Goal: Task Accomplishment & Management: Complete application form

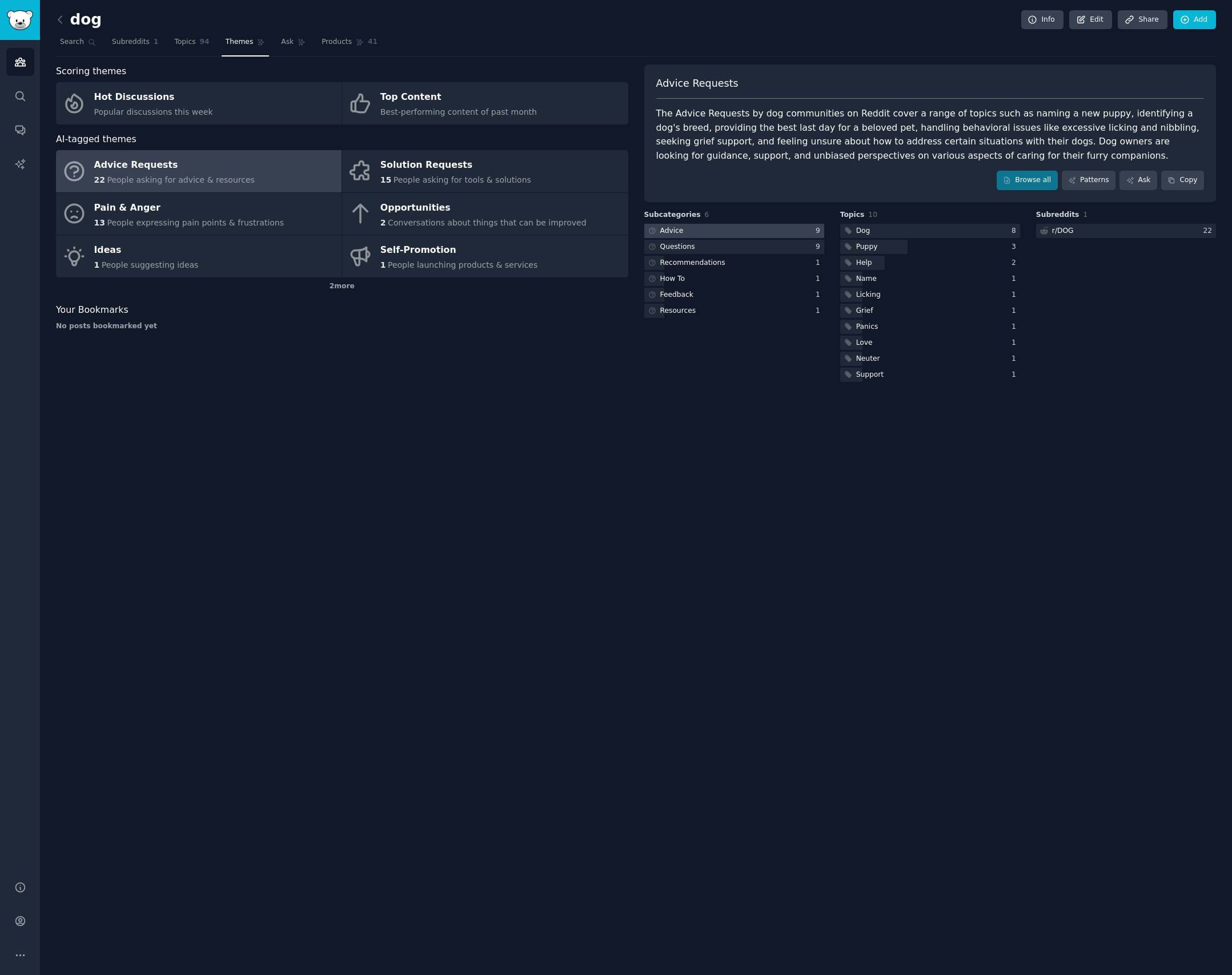
click at [793, 228] on div at bounding box center [734, 230] width 180 height 14
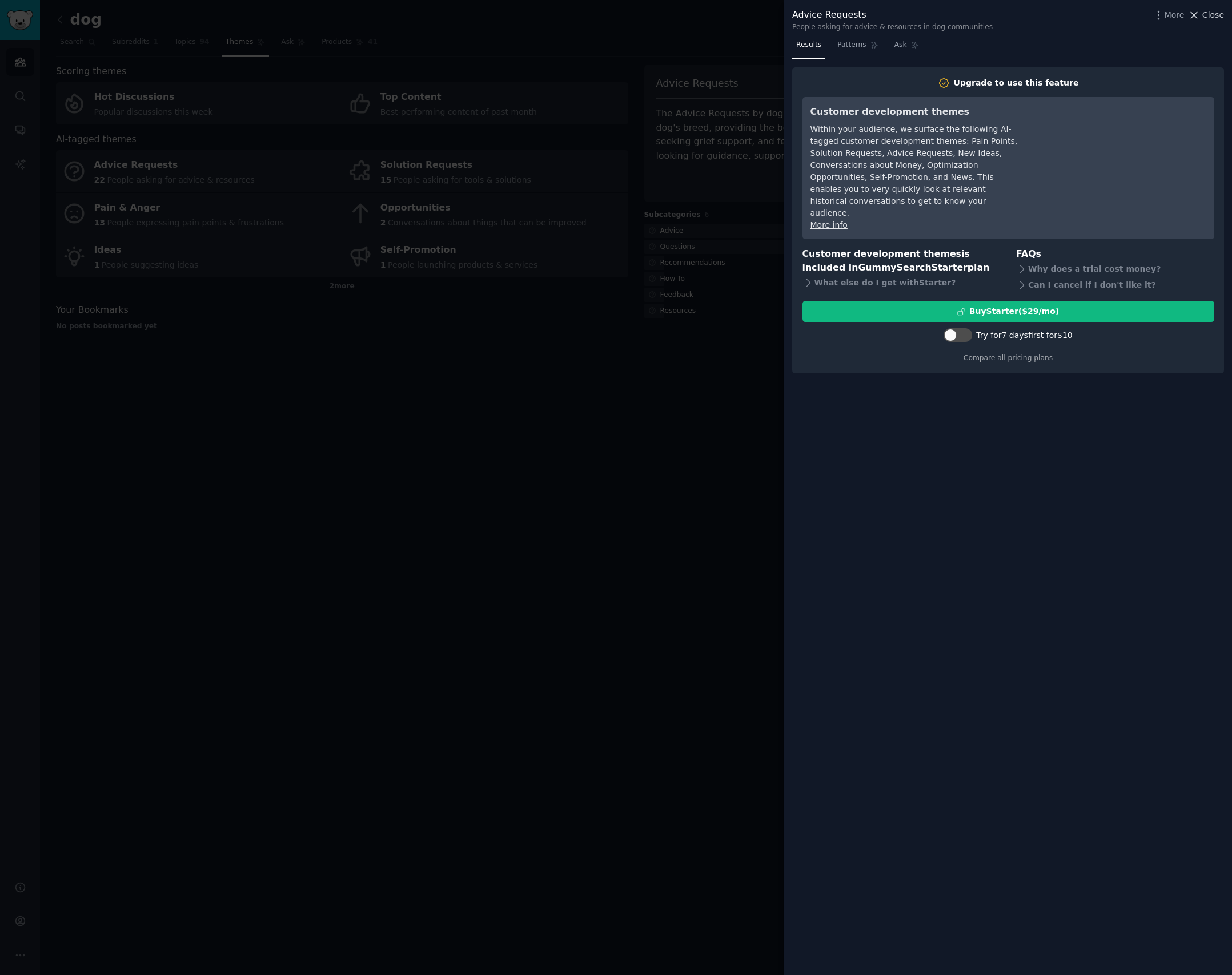
click at [1208, 17] on span "Close" at bounding box center [1212, 15] width 21 height 12
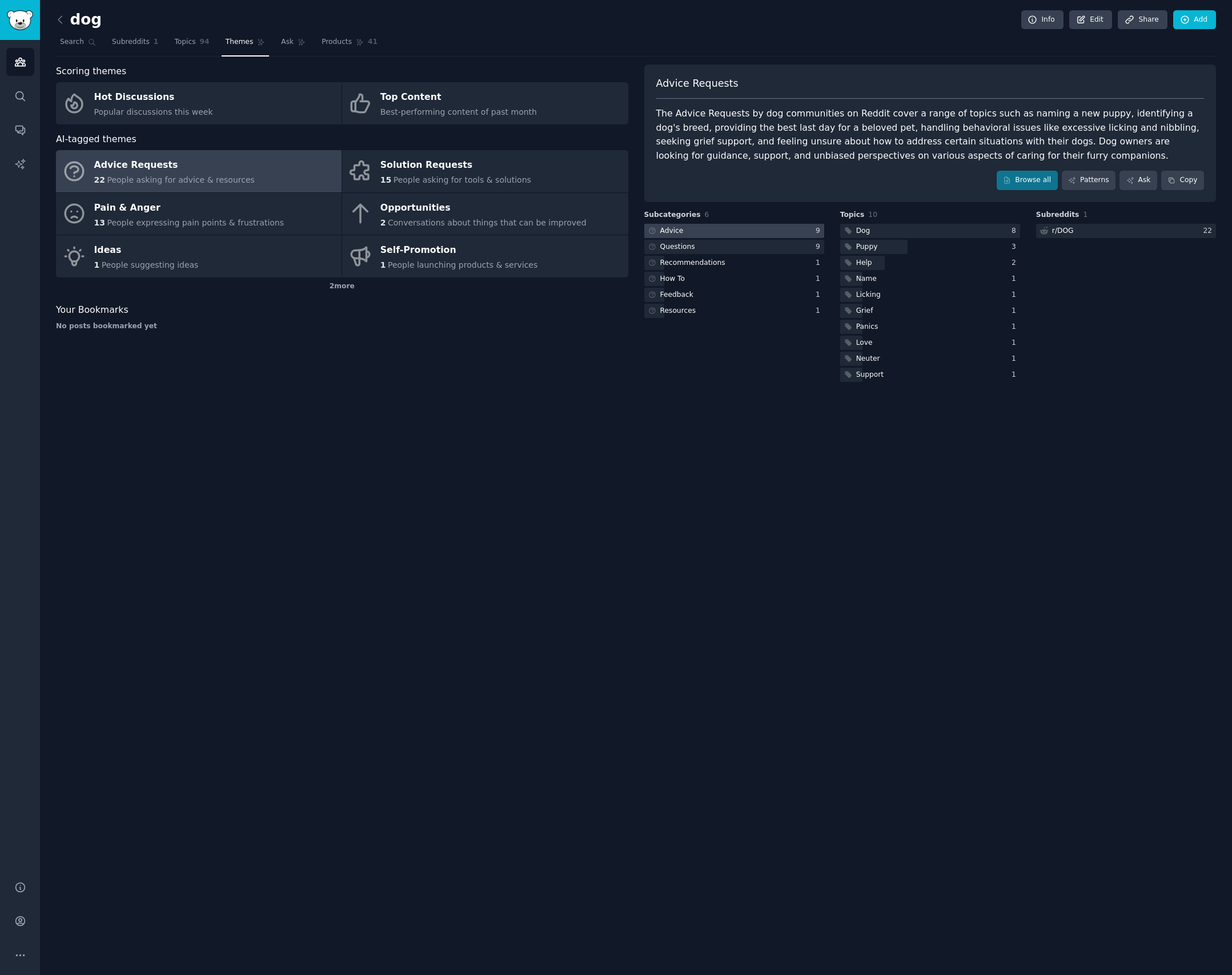
click at [701, 230] on div at bounding box center [734, 230] width 180 height 14
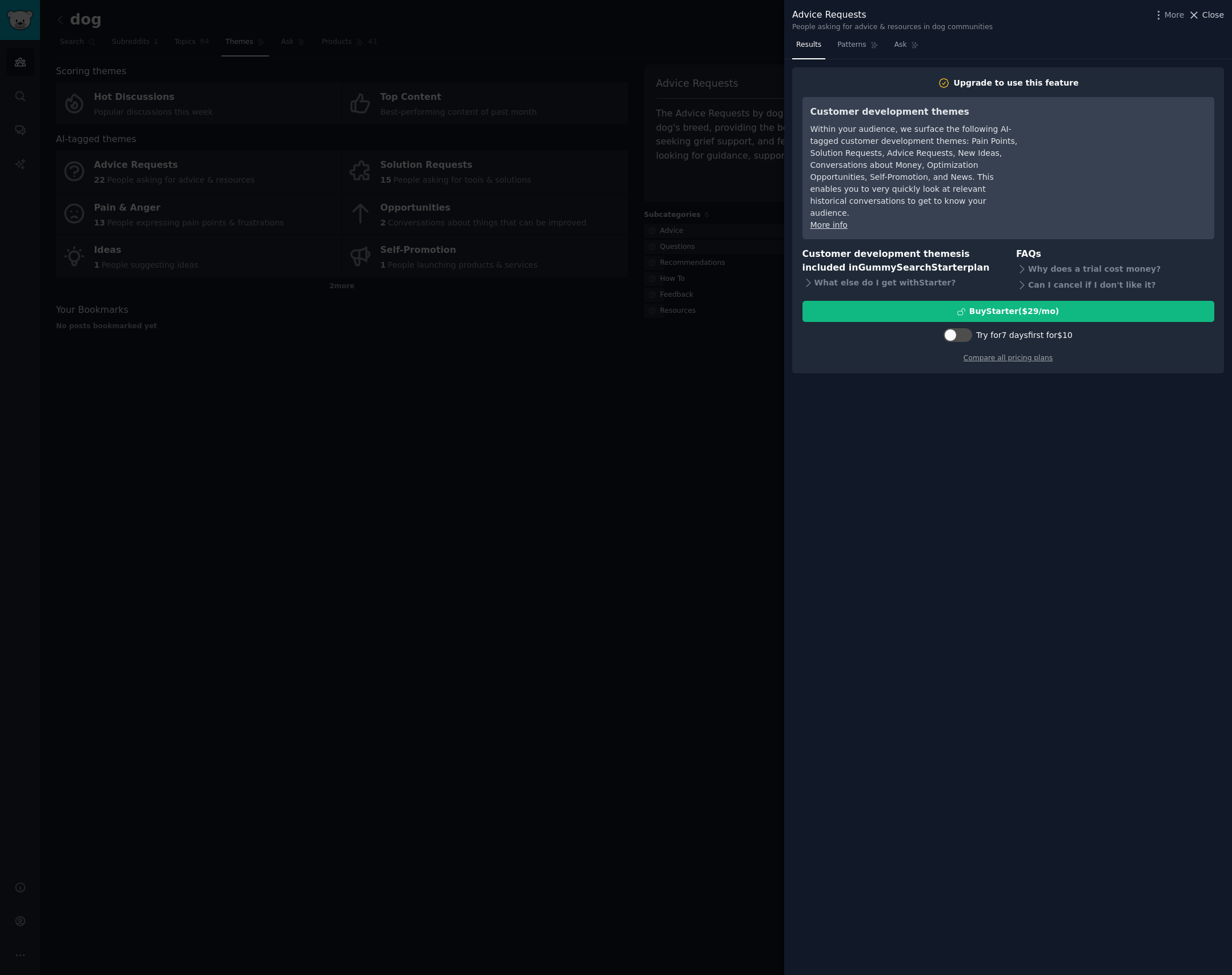
click at [1202, 15] on button "Close" at bounding box center [1206, 15] width 36 height 12
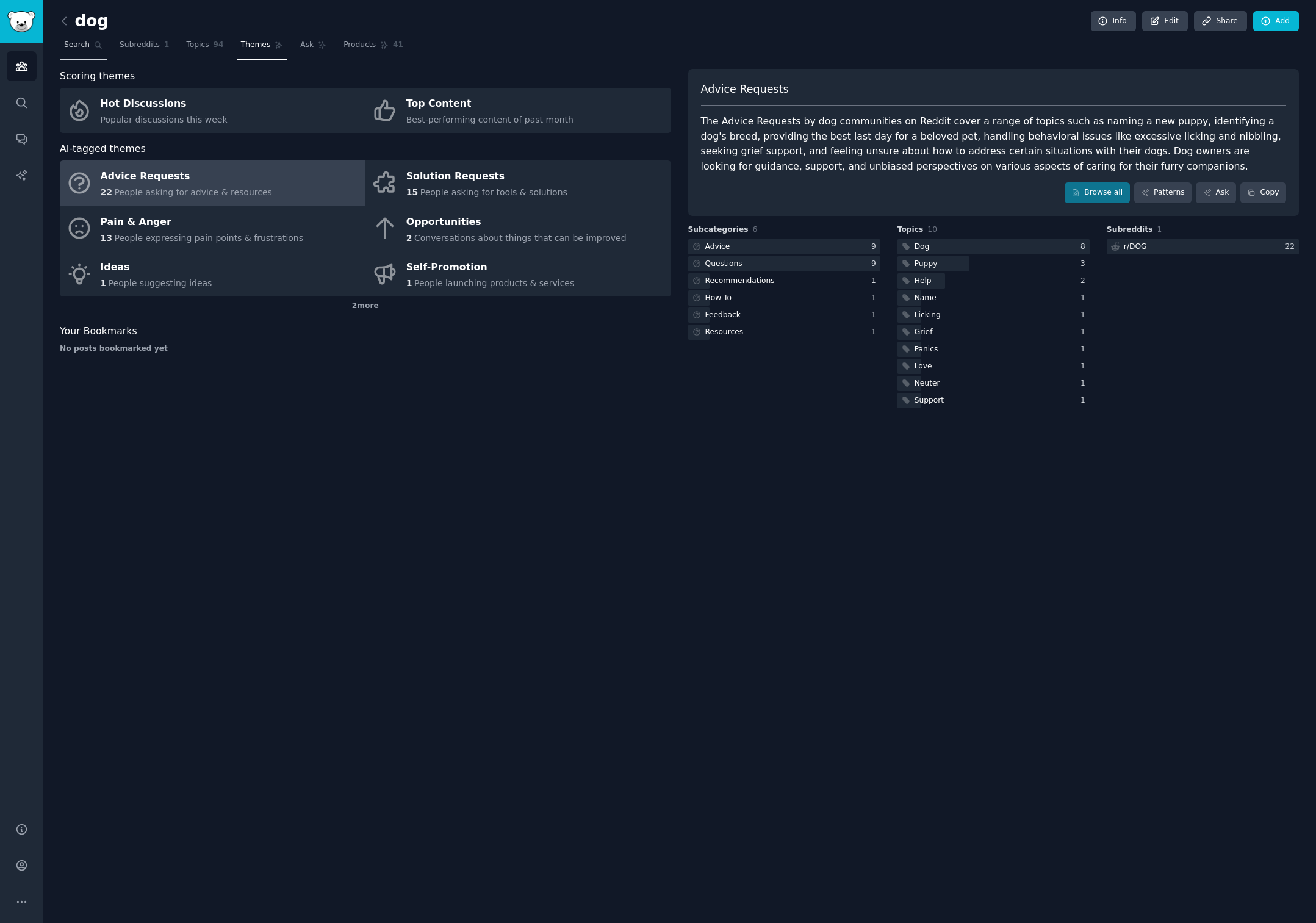
click at [74, 44] on span "Search" at bounding box center [76, 45] width 26 height 11
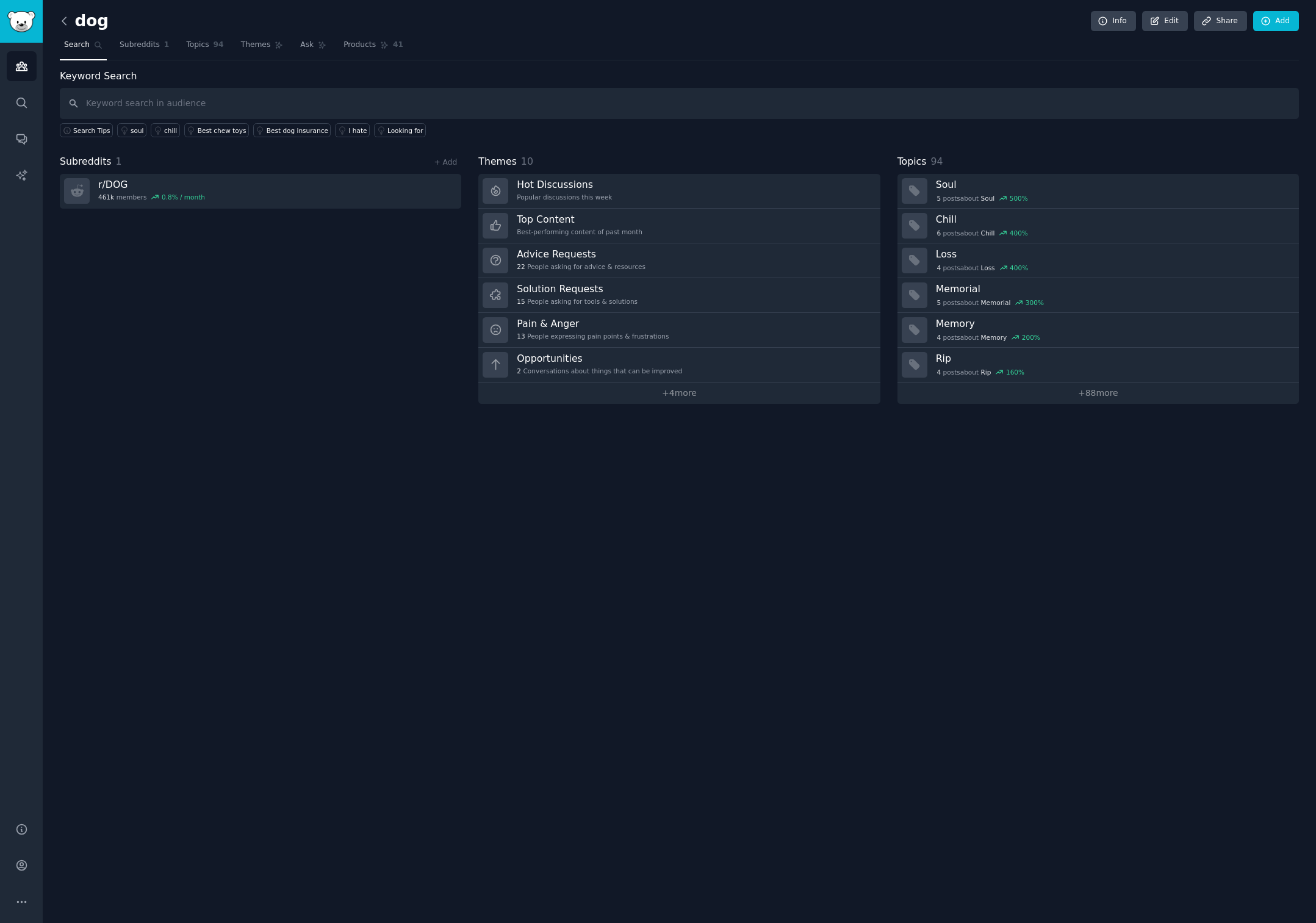
click at [66, 24] on icon at bounding box center [64, 20] width 4 height 7
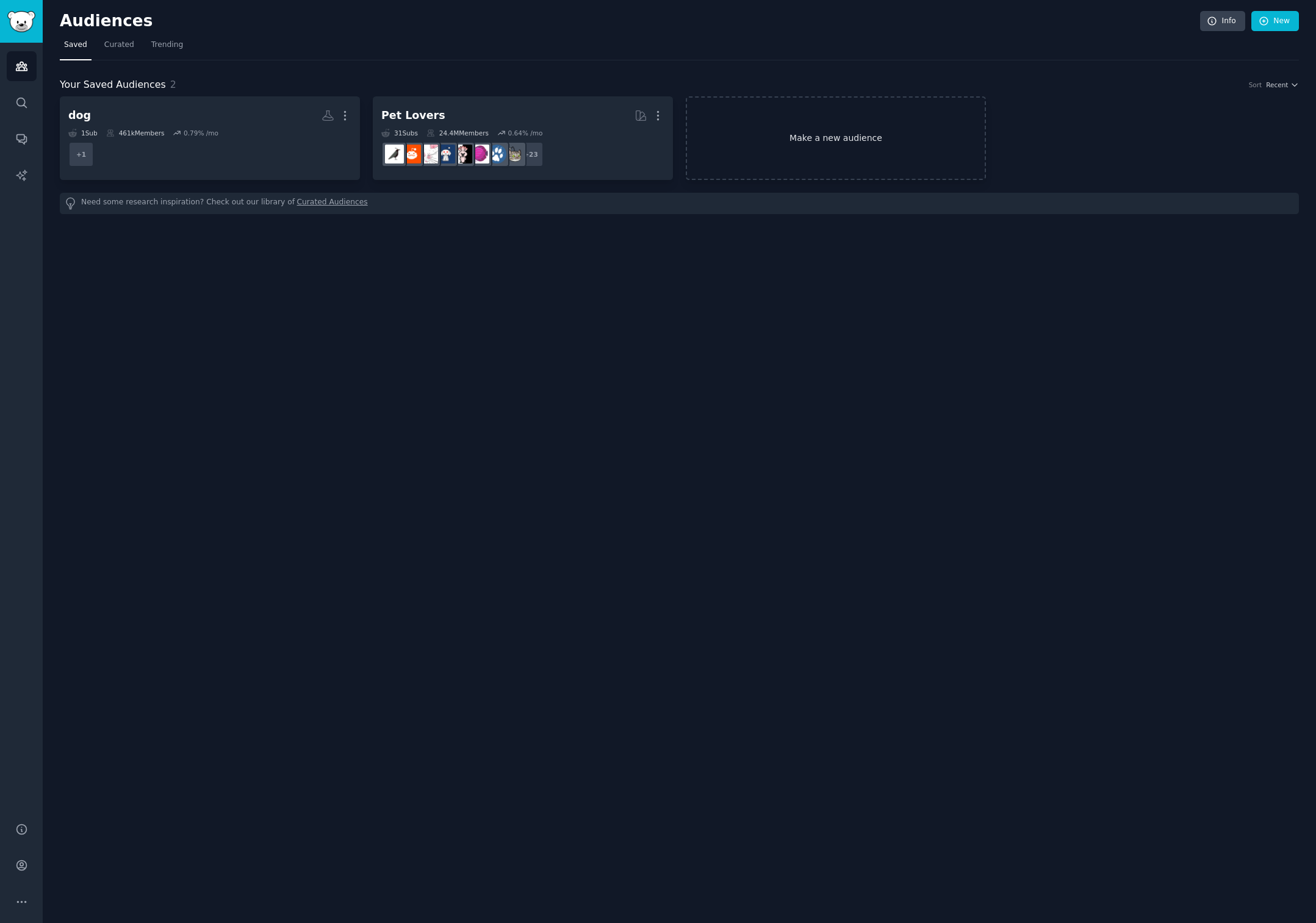
click at [854, 143] on link "Make a new audience" at bounding box center [836, 138] width 300 height 83
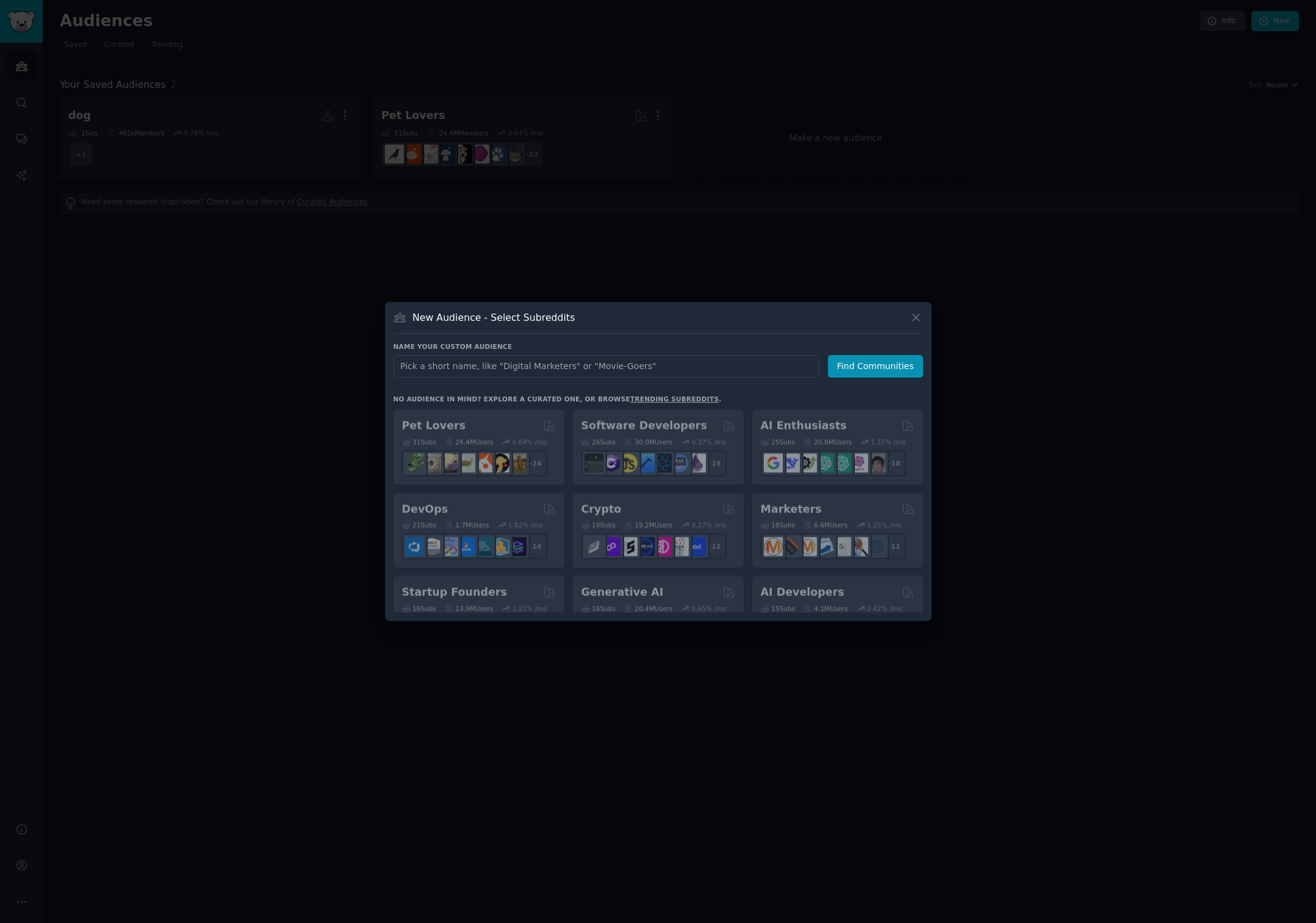
drag, startPoint x: 570, startPoint y: 359, endPoint x: 562, endPoint y: 363, distance: 8.9
click at [568, 360] on input "text" at bounding box center [606, 366] width 426 height 23
click at [562, 363] on input "text" at bounding box center [606, 366] width 426 height 23
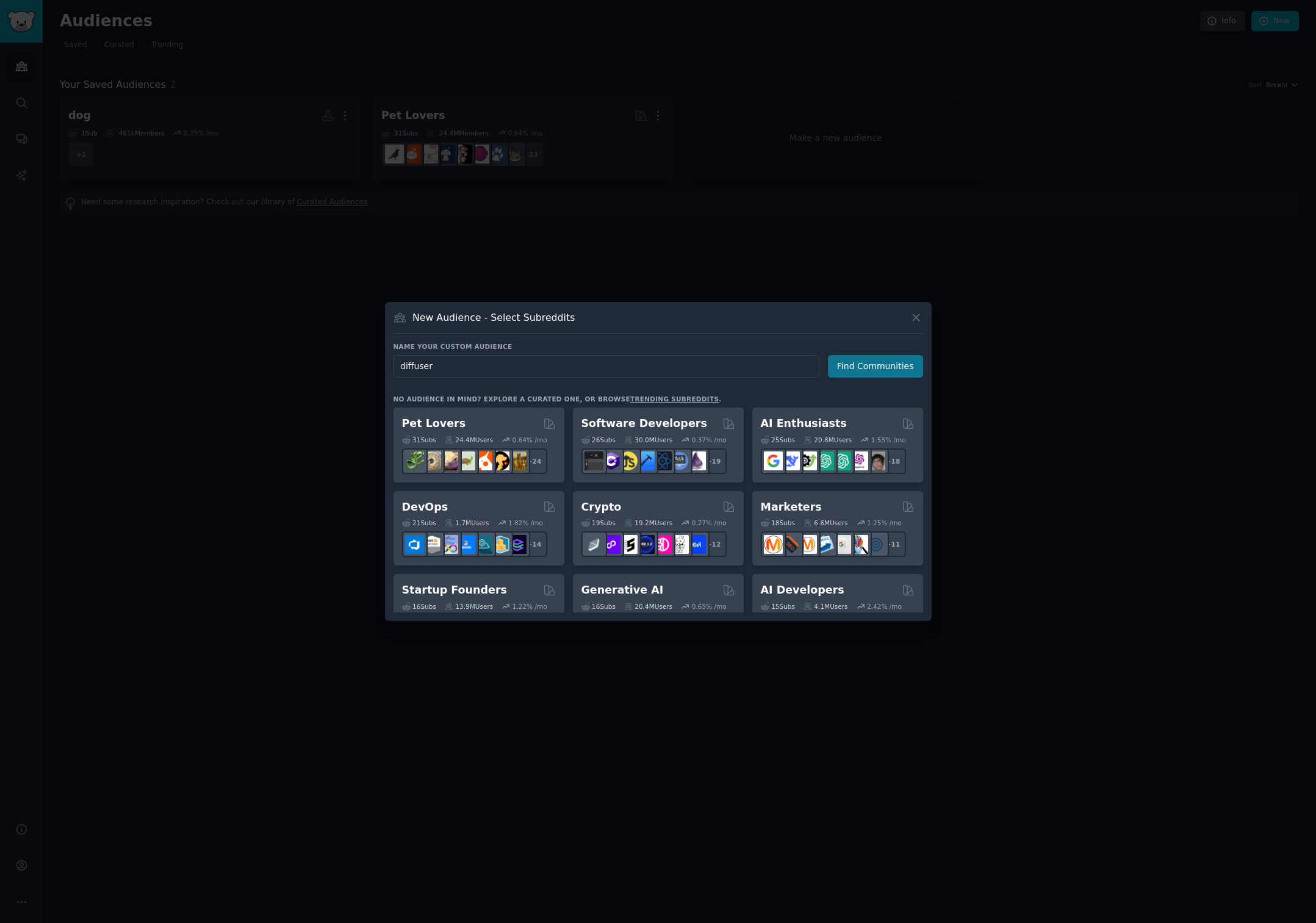
type input "diffuser"
click at [873, 370] on button "Find Communities" at bounding box center [875, 366] width 95 height 23
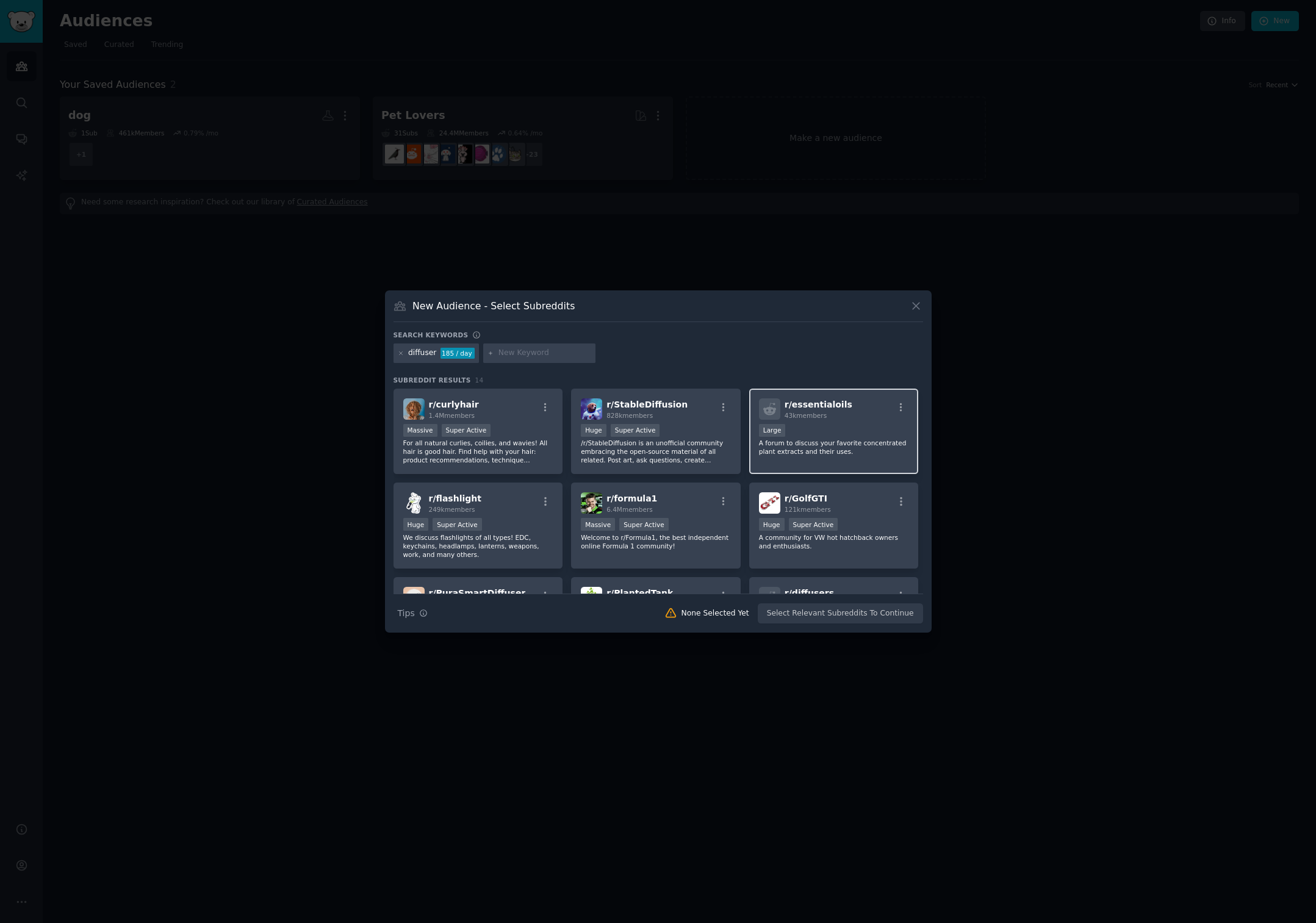
click at [800, 427] on div "10,000 - 100,000 members Large" at bounding box center [833, 431] width 150 height 15
click at [900, 613] on button "Create Audience" at bounding box center [883, 613] width 80 height 20
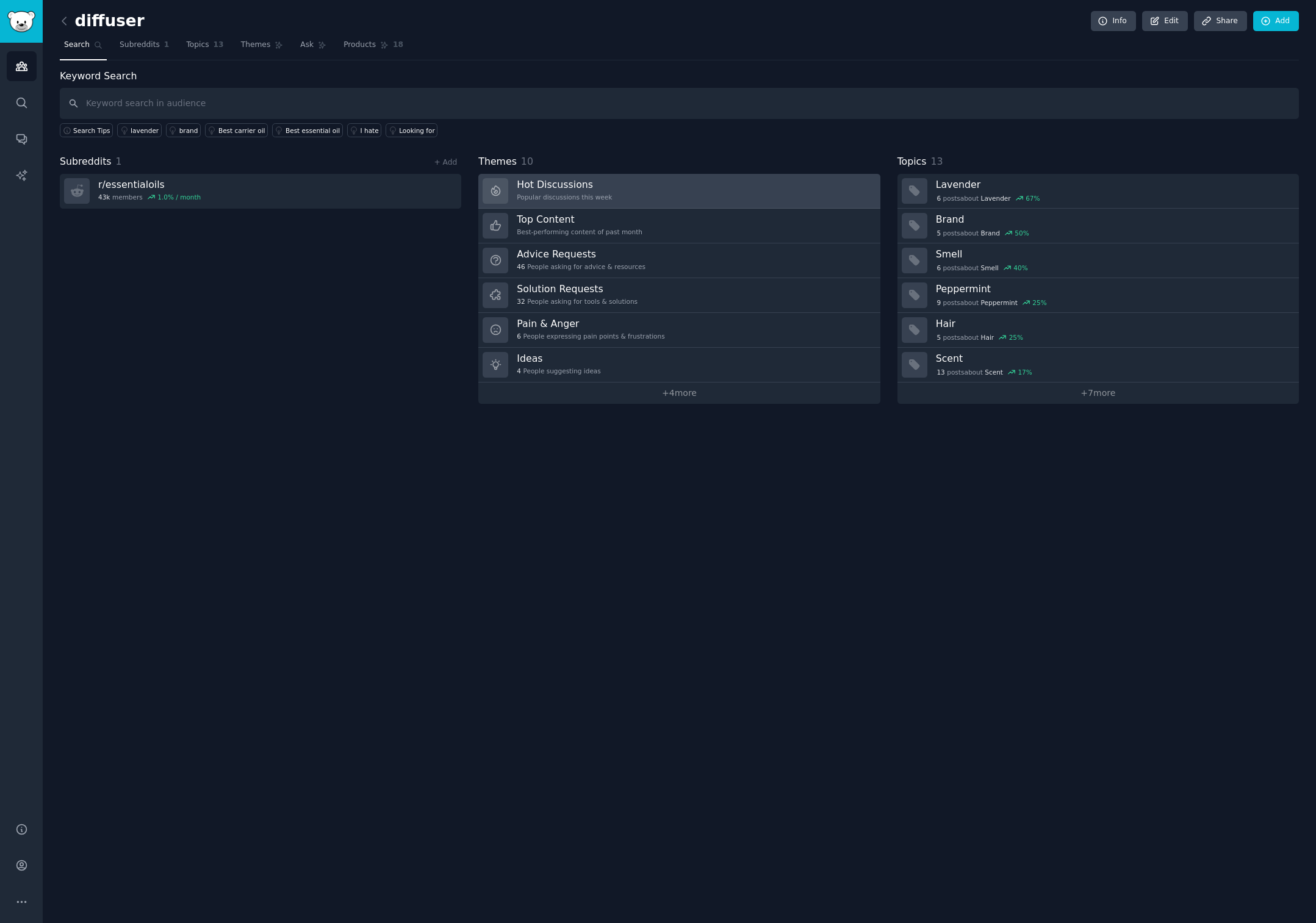
click at [659, 189] on link "Hot Discussions Popular discussions this week" at bounding box center [678, 191] width 402 height 35
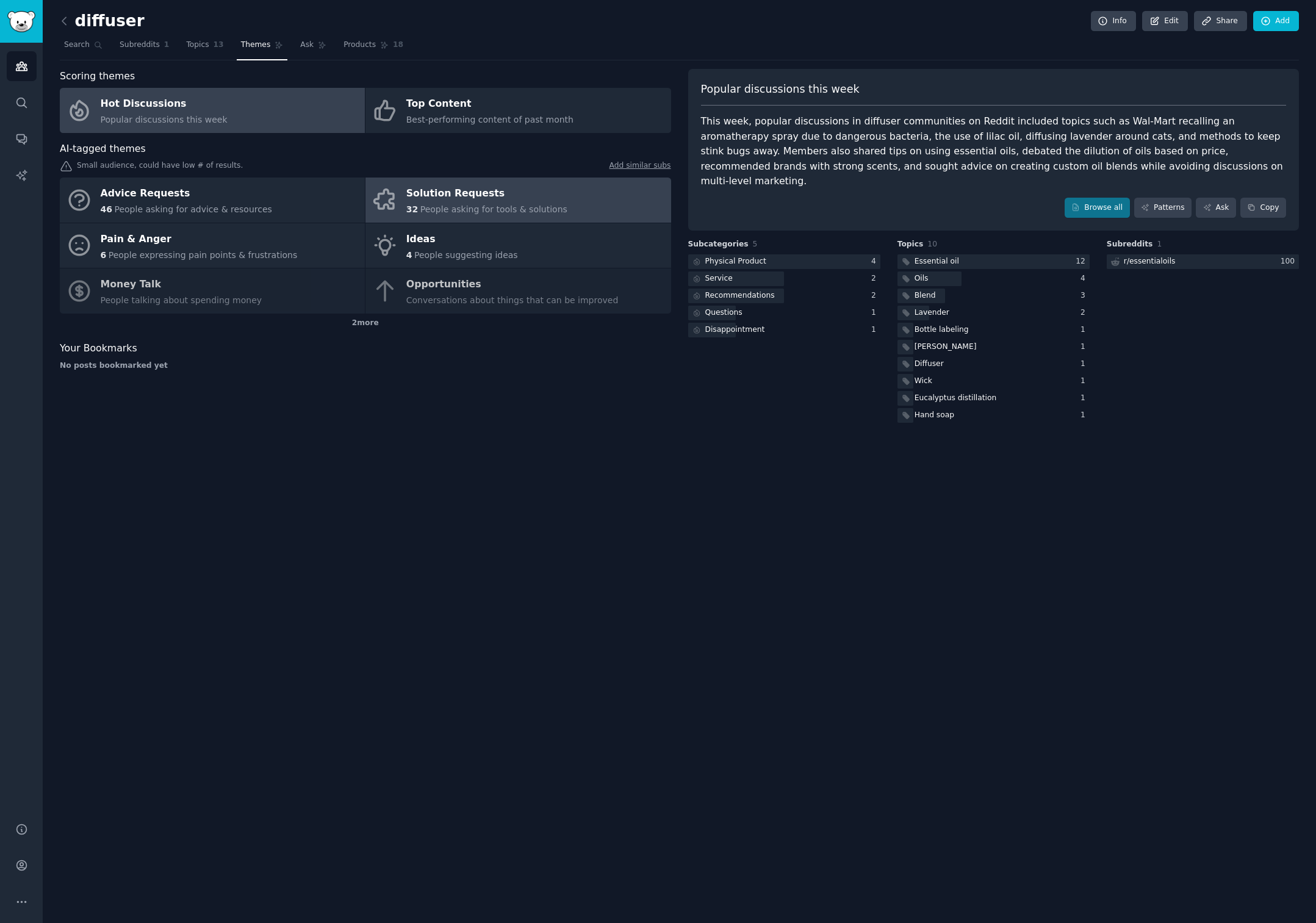
click at [577, 192] on link "Solution Requests 32 People asking for tools & solutions" at bounding box center [518, 200] width 305 height 45
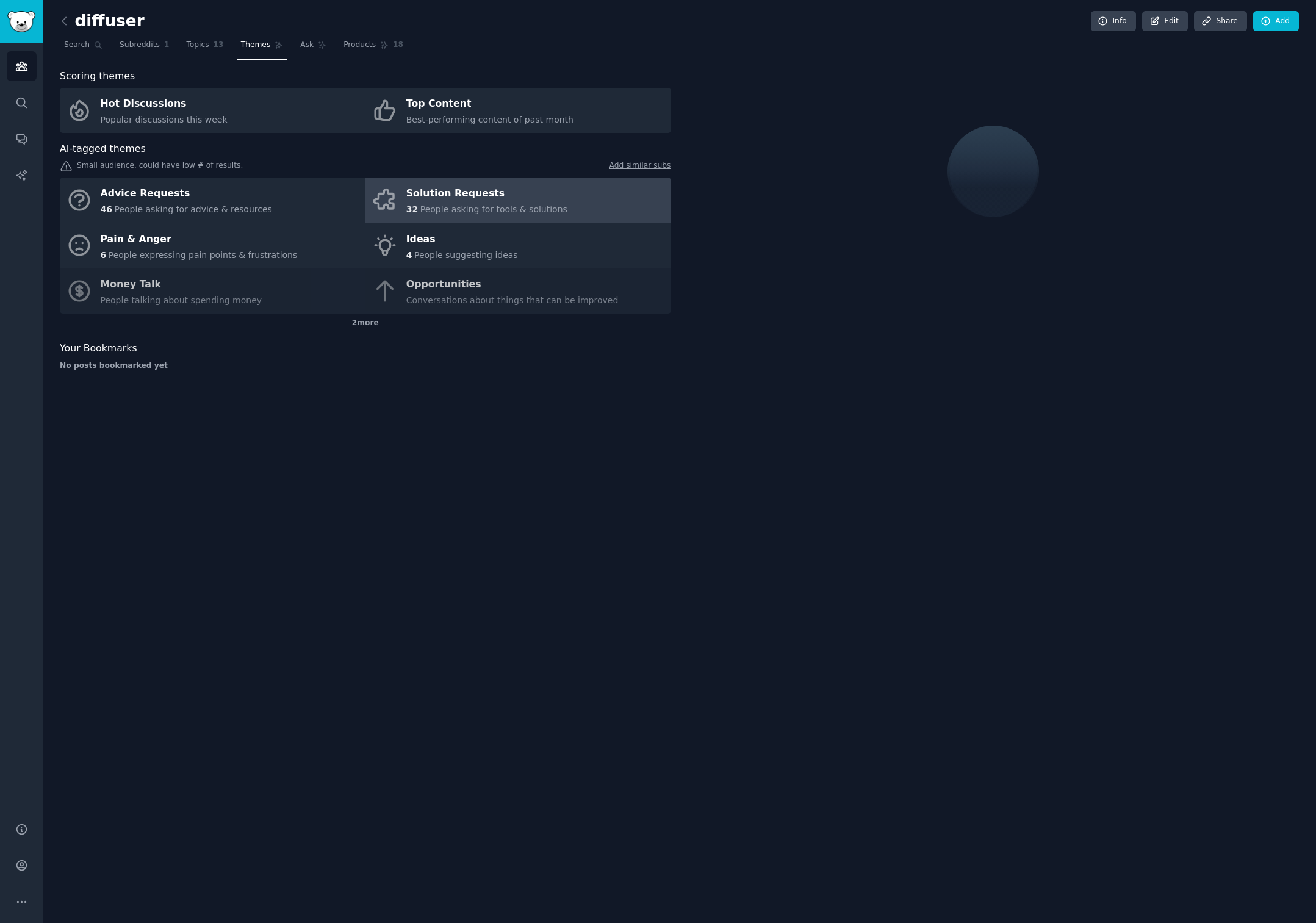
click at [542, 189] on div "Solution Requests" at bounding box center [487, 193] width 161 height 20
click at [490, 236] on div "Ideas" at bounding box center [462, 239] width 112 height 20
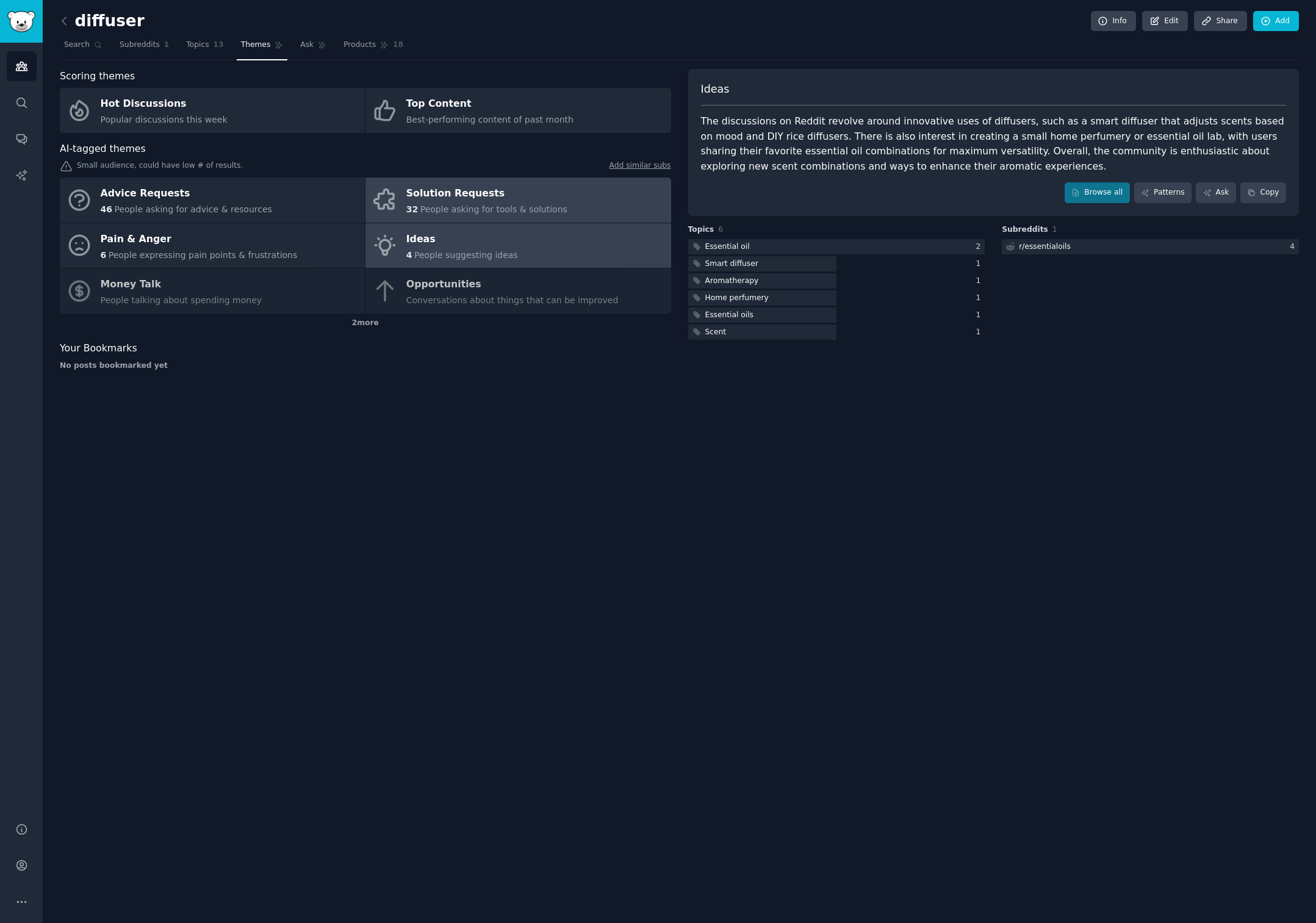
click at [528, 197] on div "Solution Requests" at bounding box center [487, 193] width 161 height 20
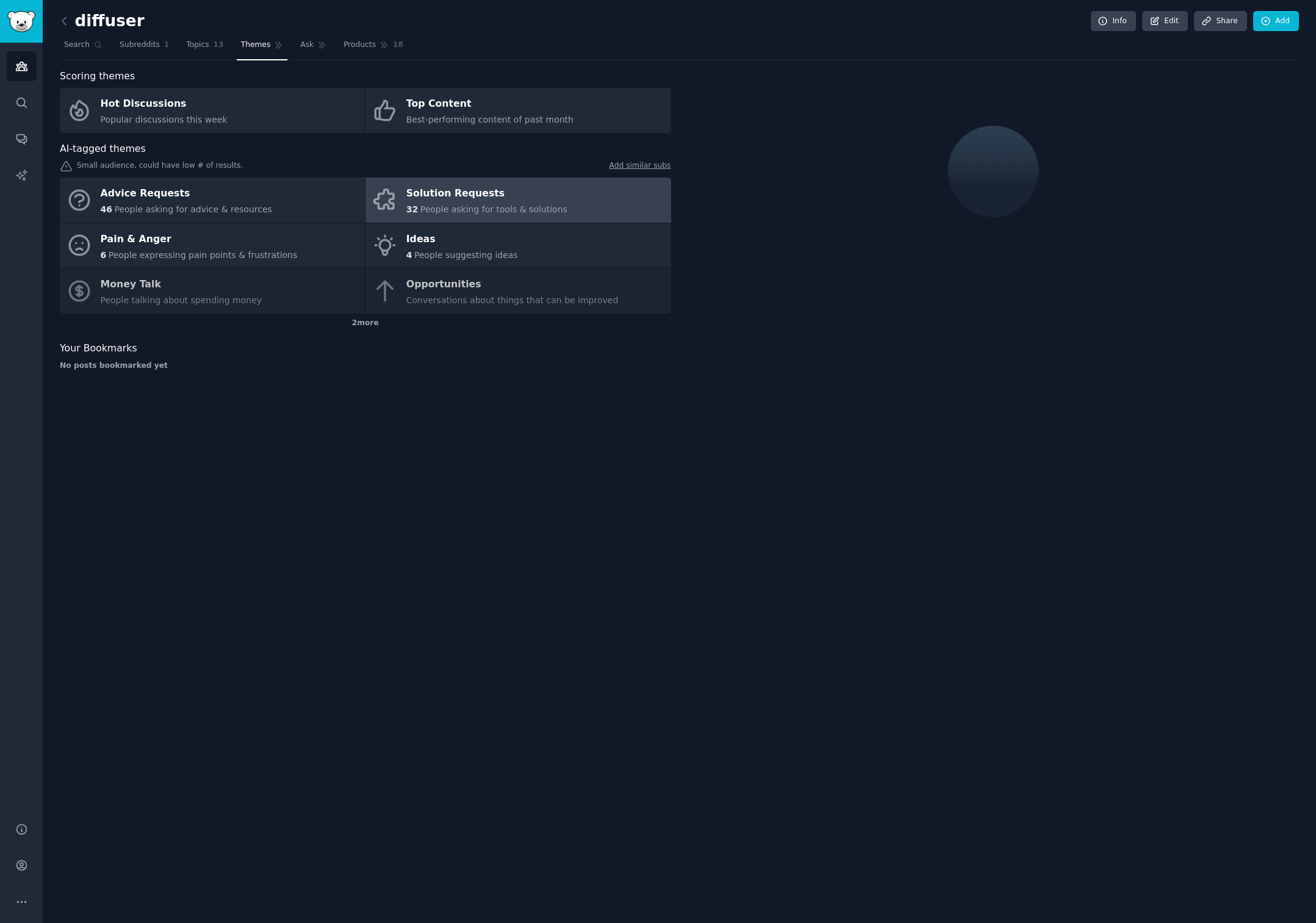
click at [548, 188] on div "Solution Requests" at bounding box center [487, 193] width 161 height 20
click at [507, 195] on div "Solution Requests" at bounding box center [487, 193] width 161 height 20
click at [218, 237] on div "Pain & Anger" at bounding box center [199, 239] width 197 height 20
click at [460, 200] on div "Solution Requests" at bounding box center [487, 193] width 161 height 20
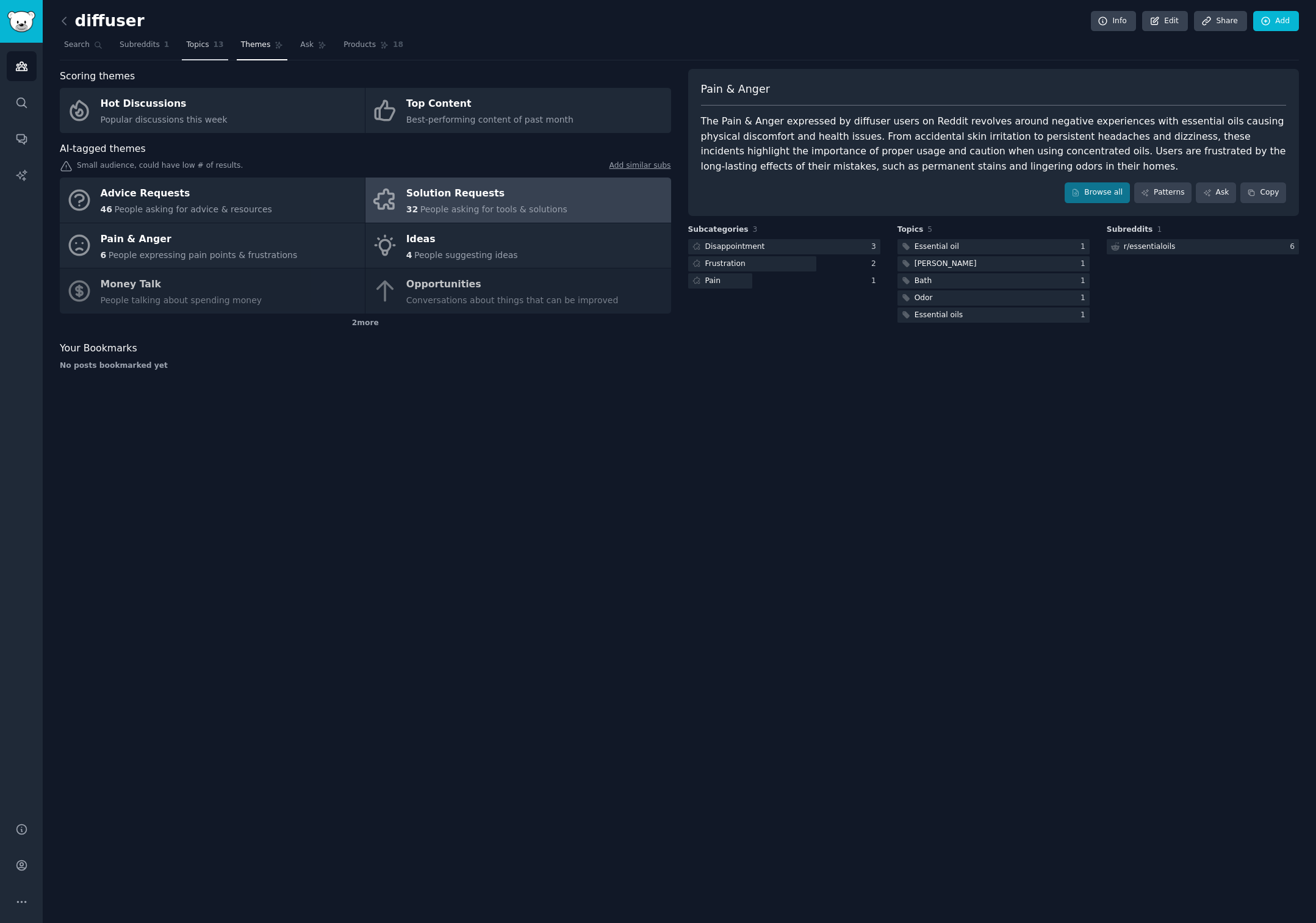
click at [195, 45] on span "Topics" at bounding box center [197, 45] width 23 height 11
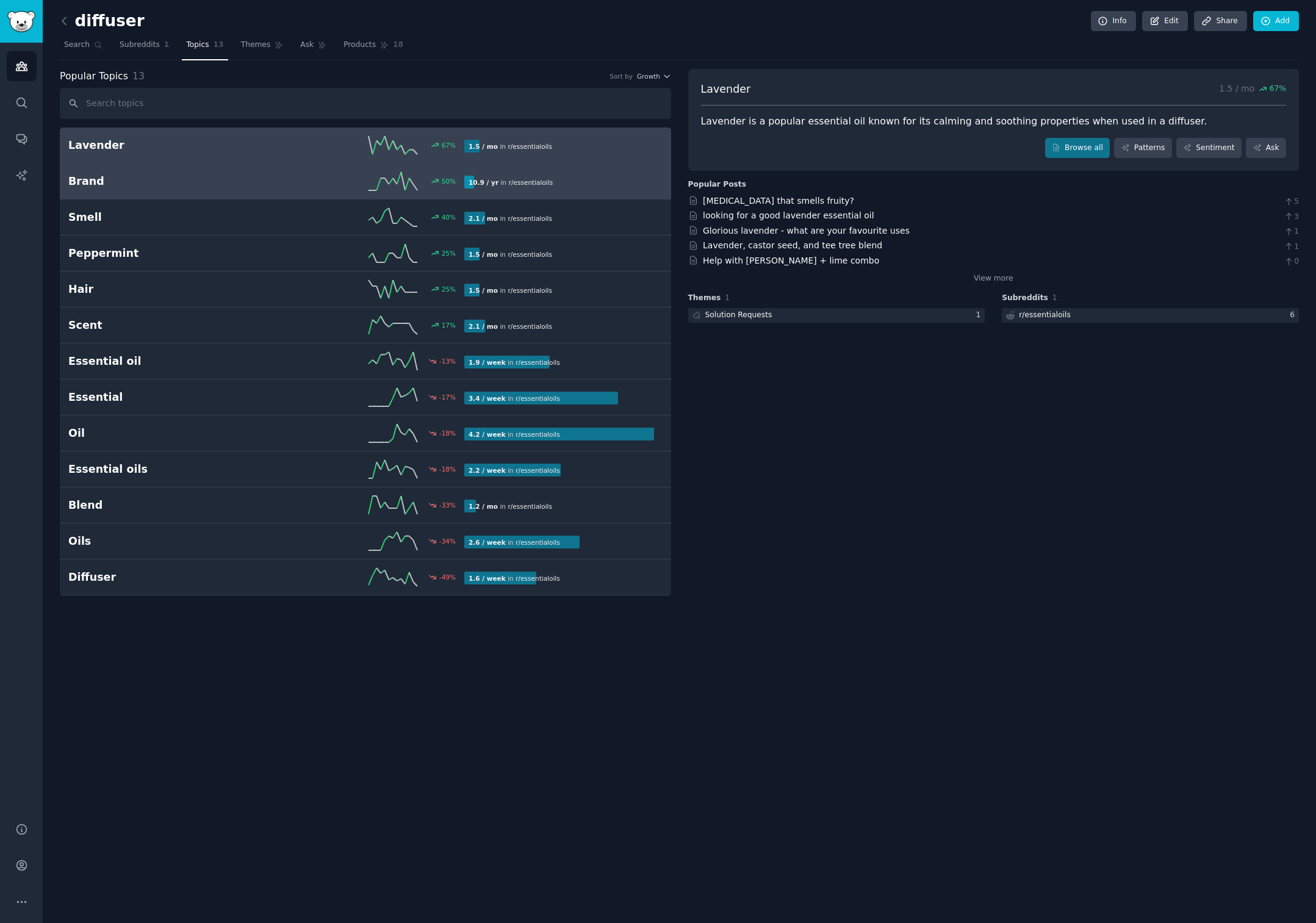
click at [185, 192] on link "Brand 50 % 10.9 / yr in r/ essentialoils" at bounding box center [365, 182] width 611 height 36
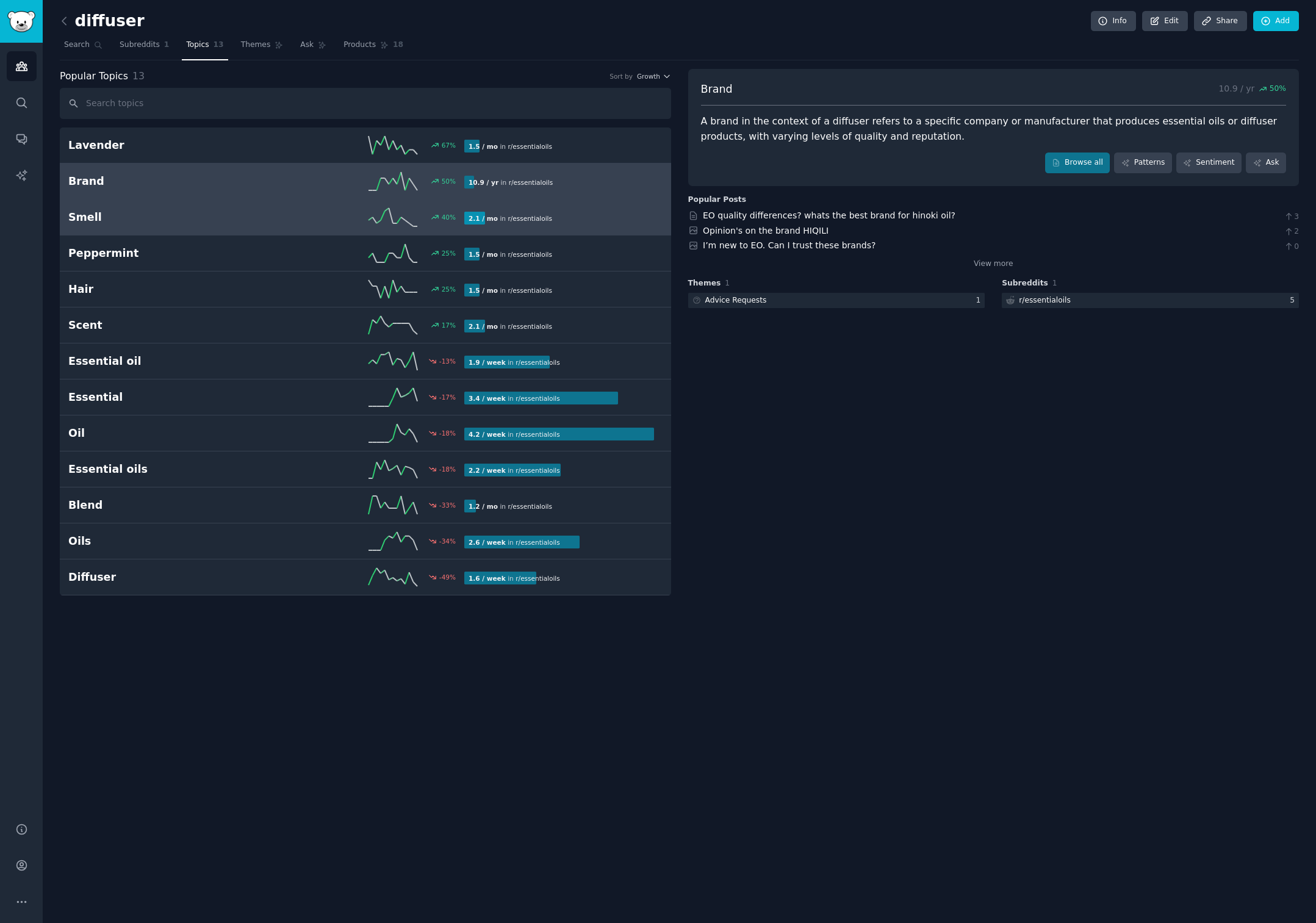
click at [205, 212] on h2 "Smell" at bounding box center [167, 217] width 198 height 15
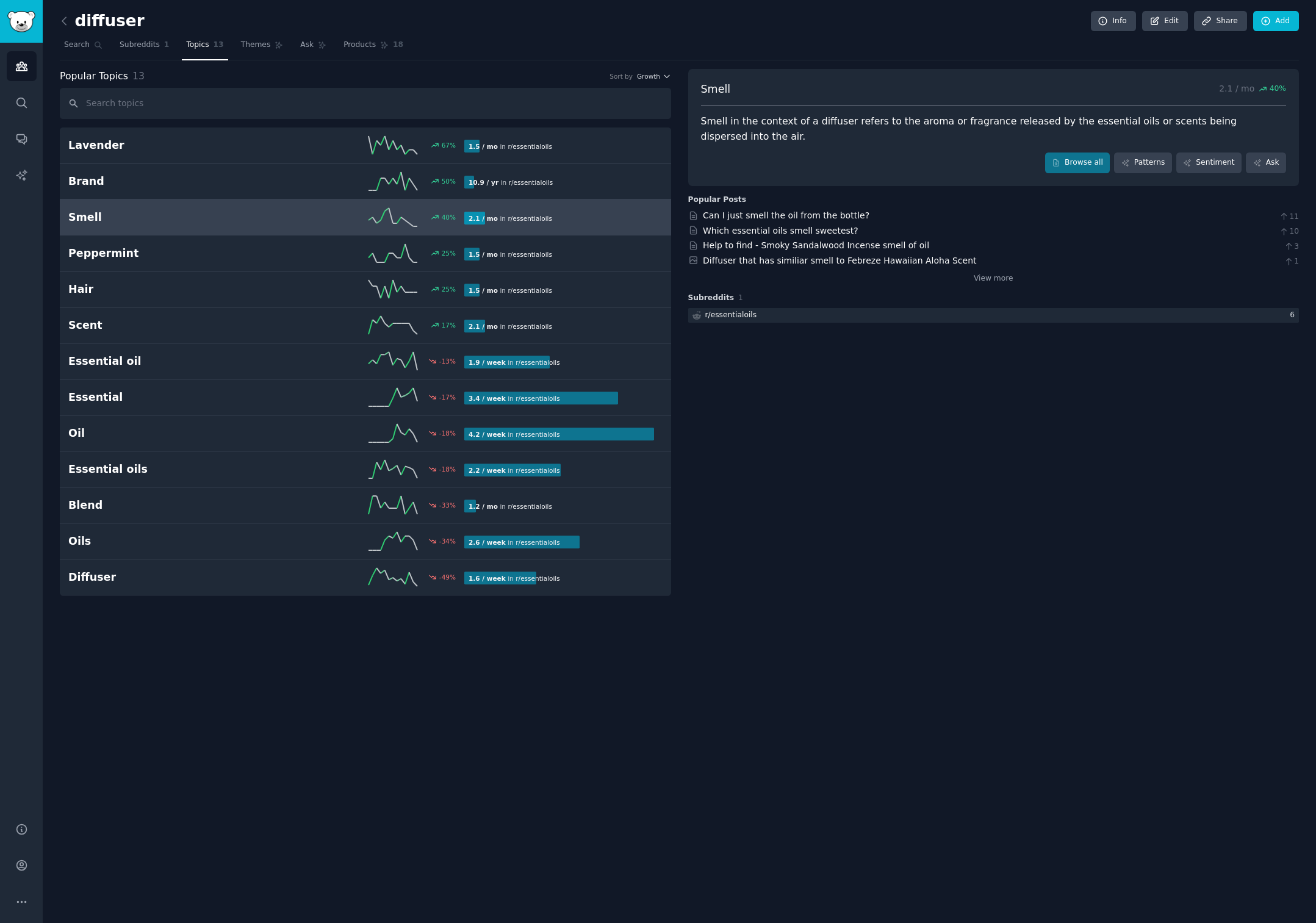
click at [317, 228] on link "Smell 40 % 2.1 / mo in r/ essentialoils" at bounding box center [365, 218] width 611 height 36
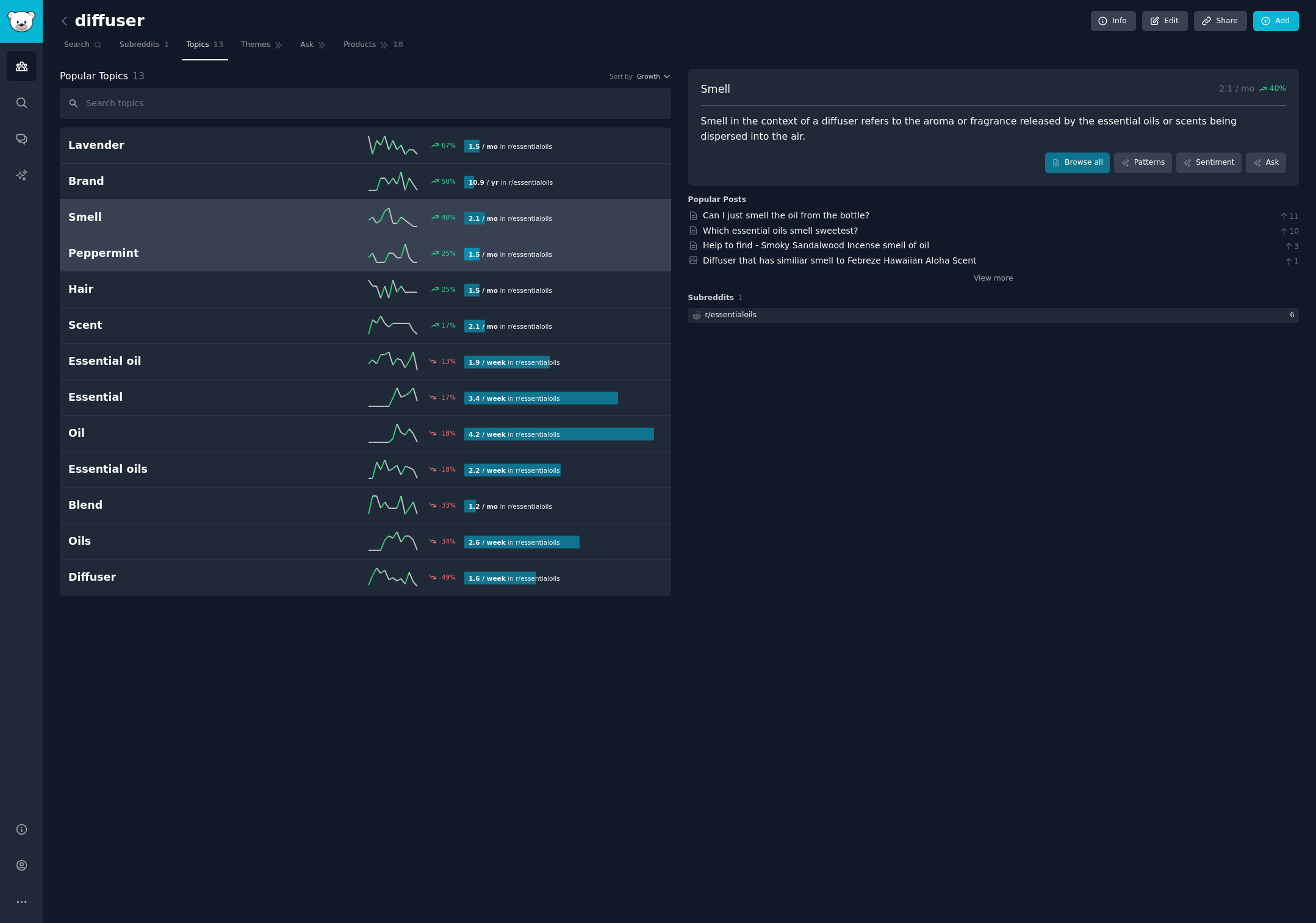
click at [329, 248] on div "25 %" at bounding box center [366, 252] width 198 height 18
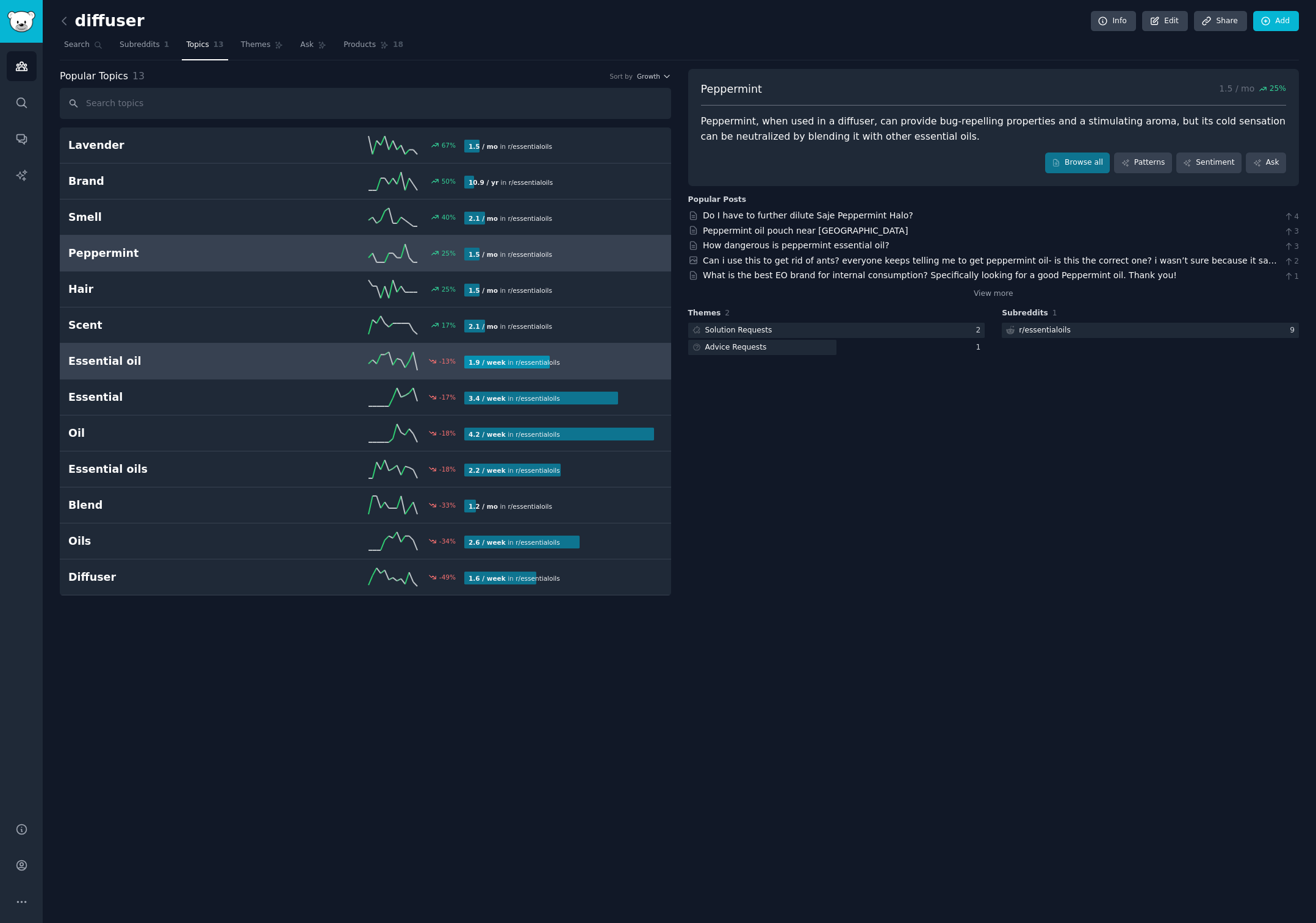
click at [204, 359] on h2 "Essential oil" at bounding box center [167, 361] width 198 height 15
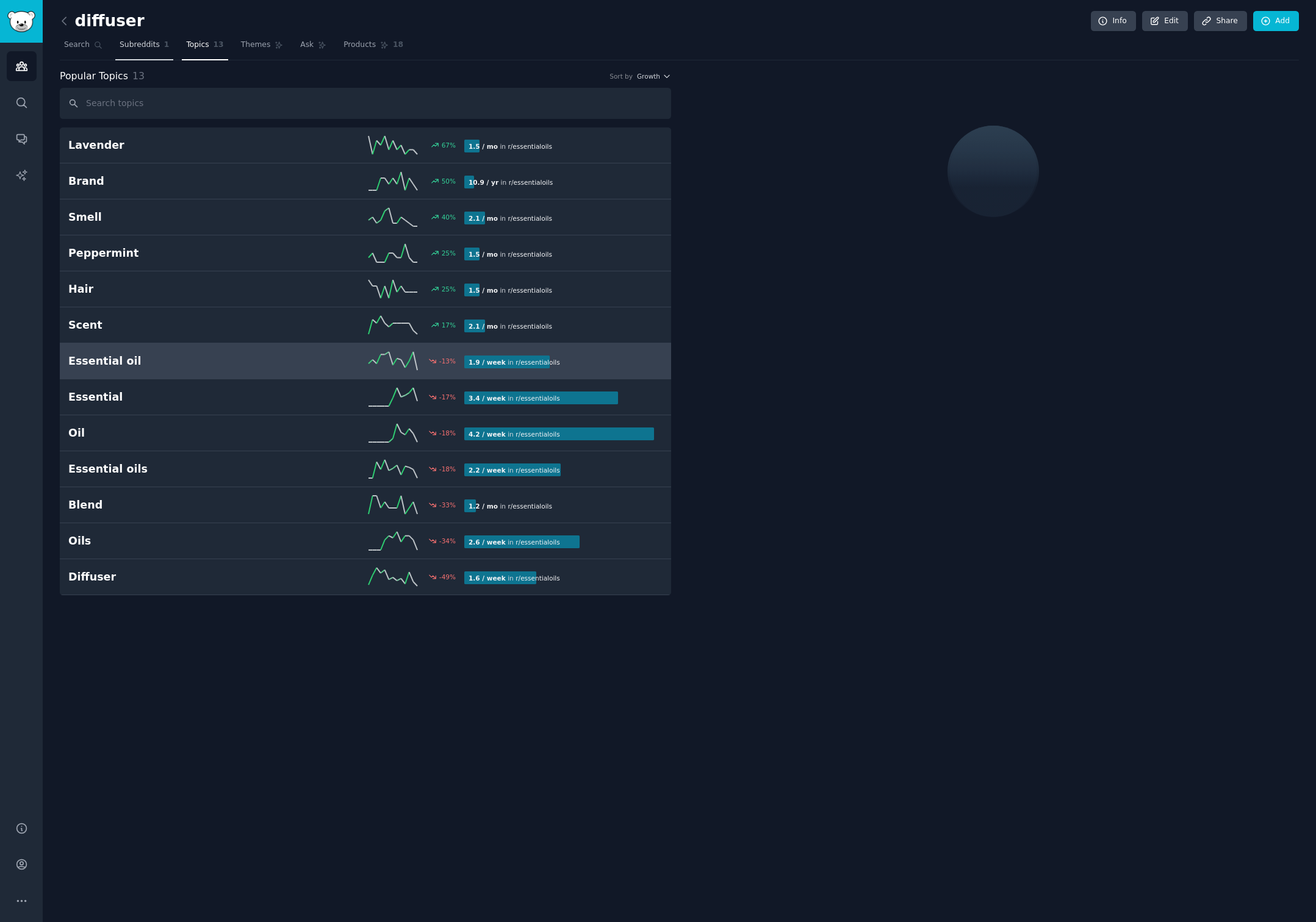
click at [132, 40] on span "Subreddits" at bounding box center [139, 45] width 40 height 11
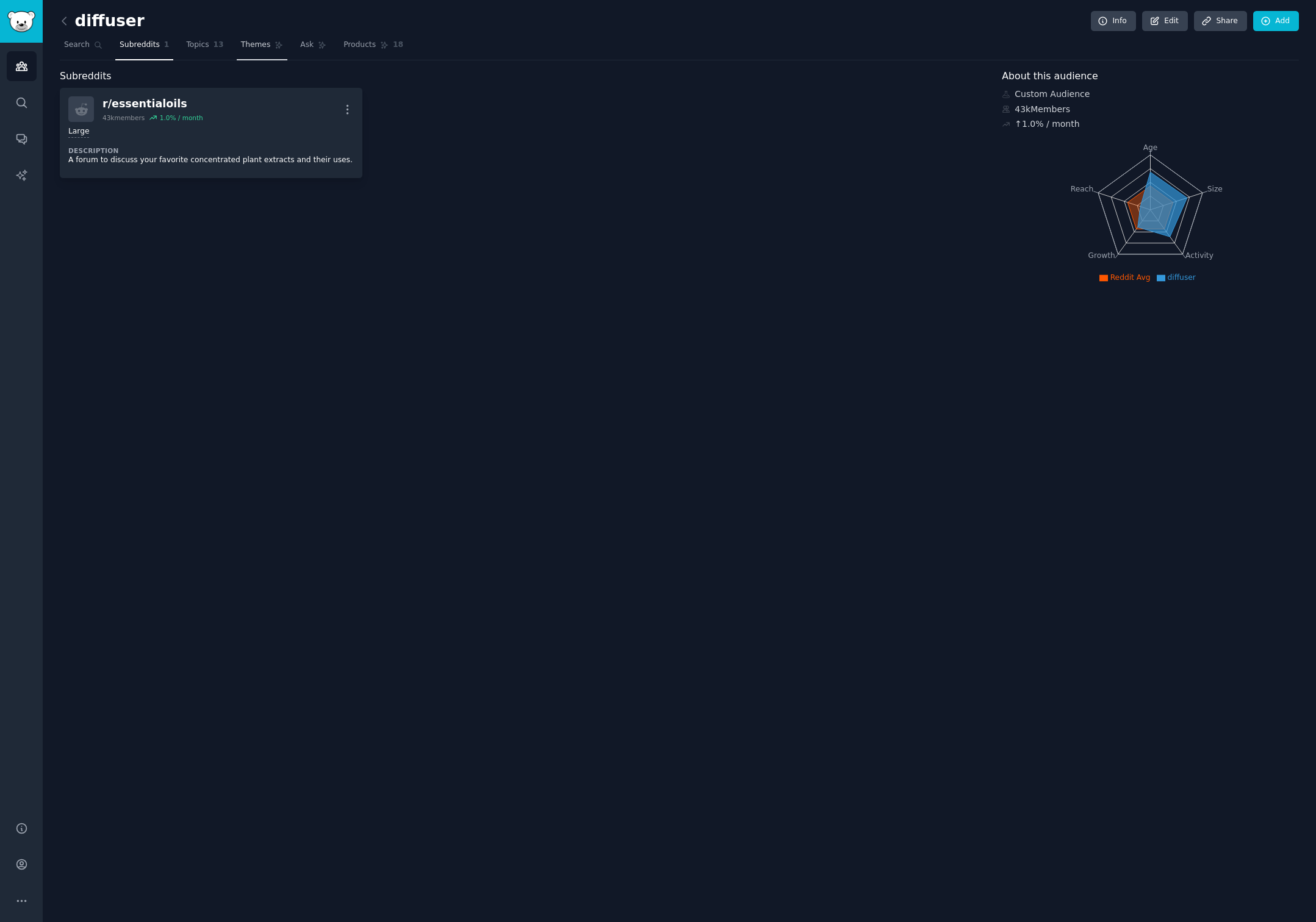
click at [237, 39] on link "Themes" at bounding box center [262, 48] width 51 height 25
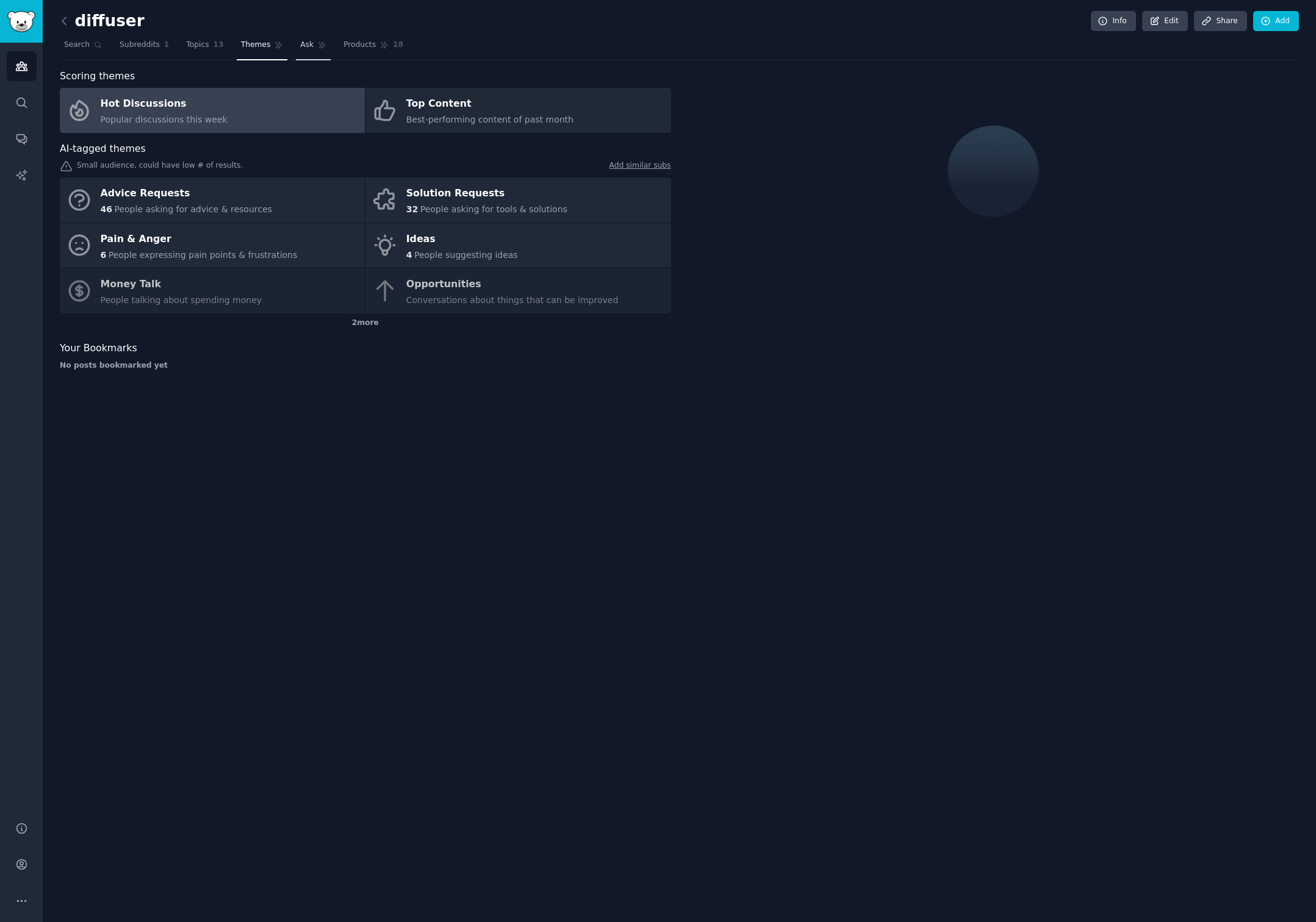
click at [305, 50] on span "Ask" at bounding box center [307, 45] width 13 height 11
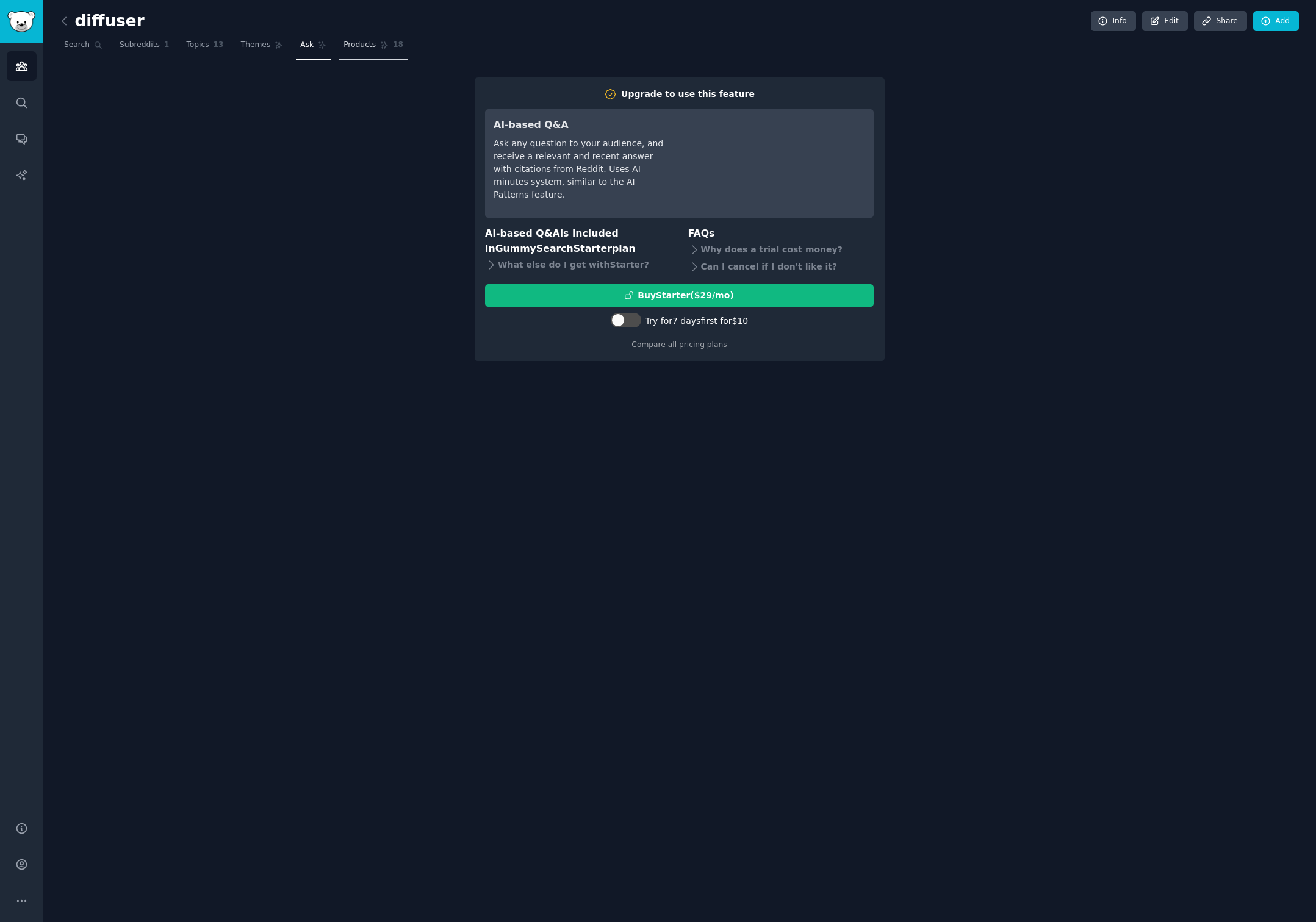
click at [380, 48] on icon at bounding box center [384, 45] width 9 height 9
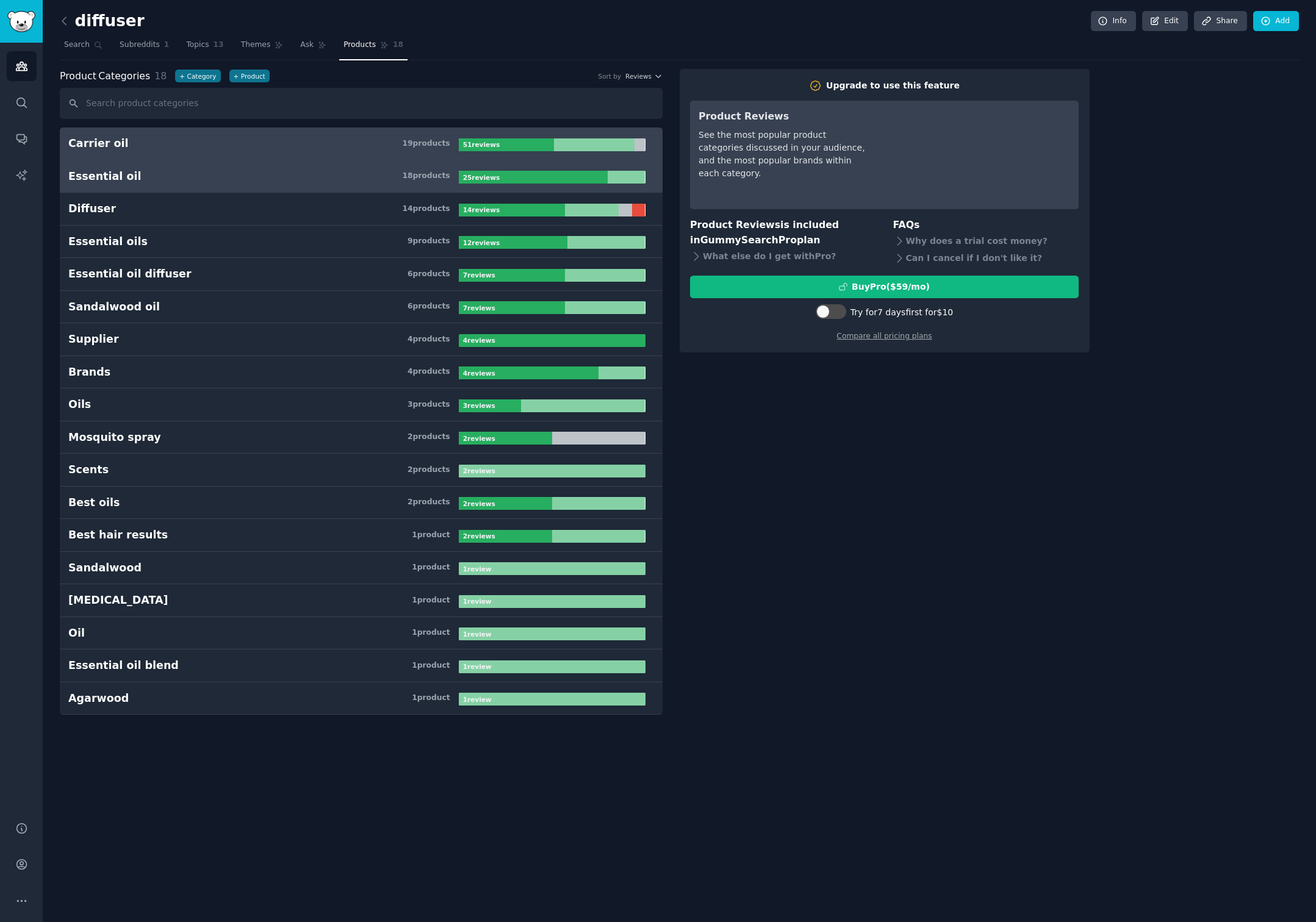
click at [253, 178] on h3 "Essential oil 18 product s" at bounding box center [263, 176] width 391 height 15
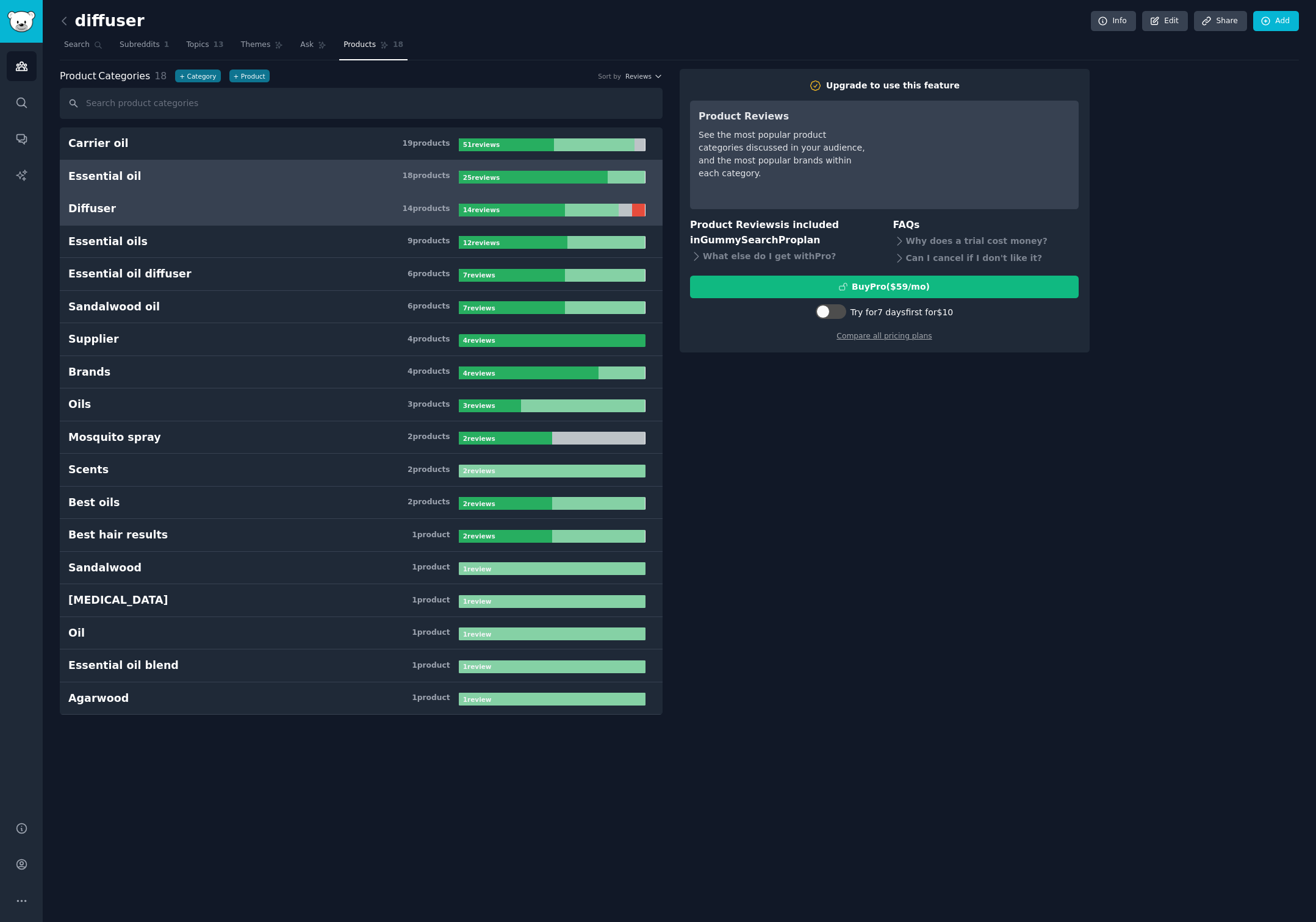
click at [256, 214] on h3 "Diffuser 14 product s" at bounding box center [263, 208] width 391 height 15
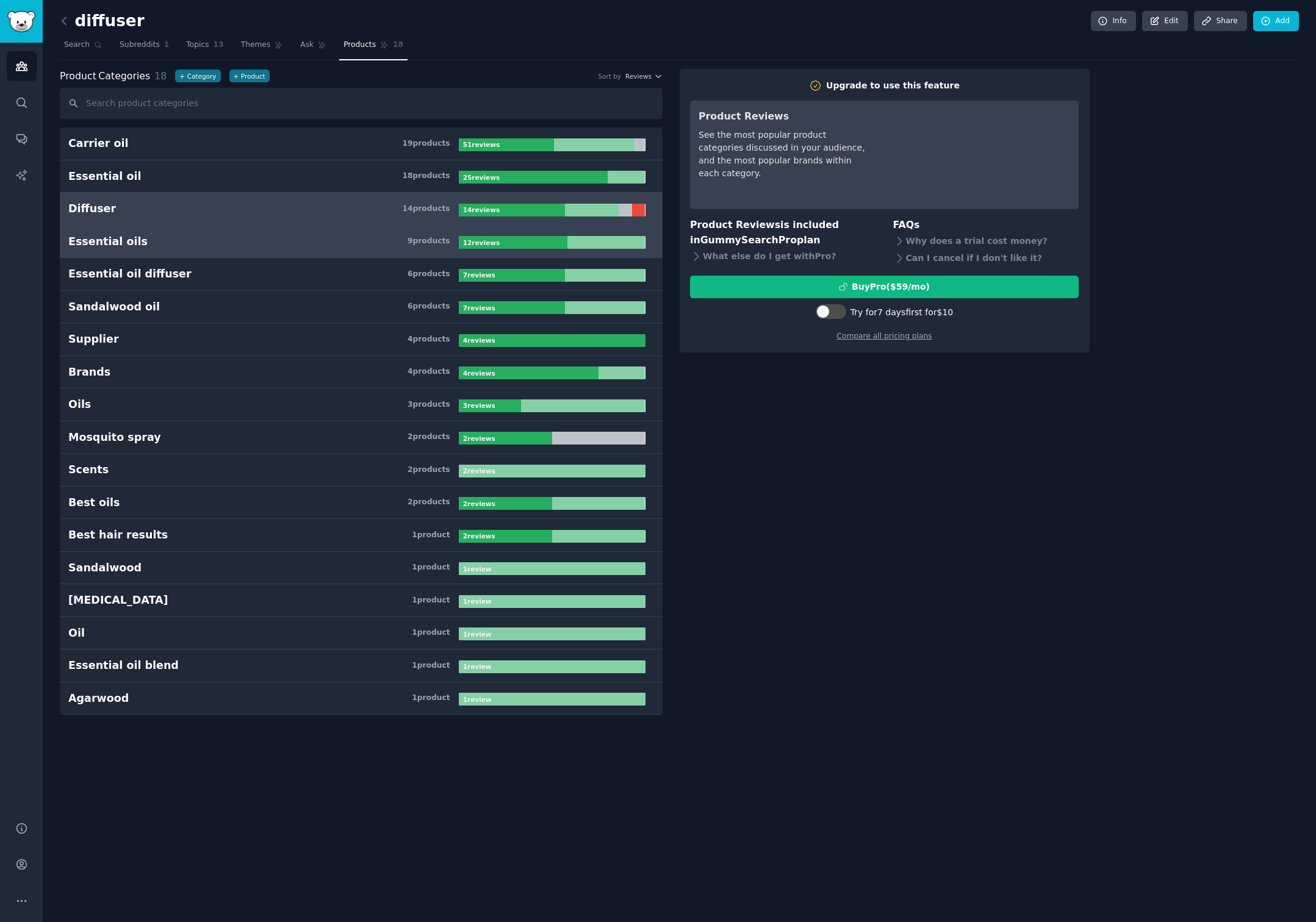
click at [252, 236] on h3 "Essential oils 9 product s" at bounding box center [263, 241] width 391 height 15
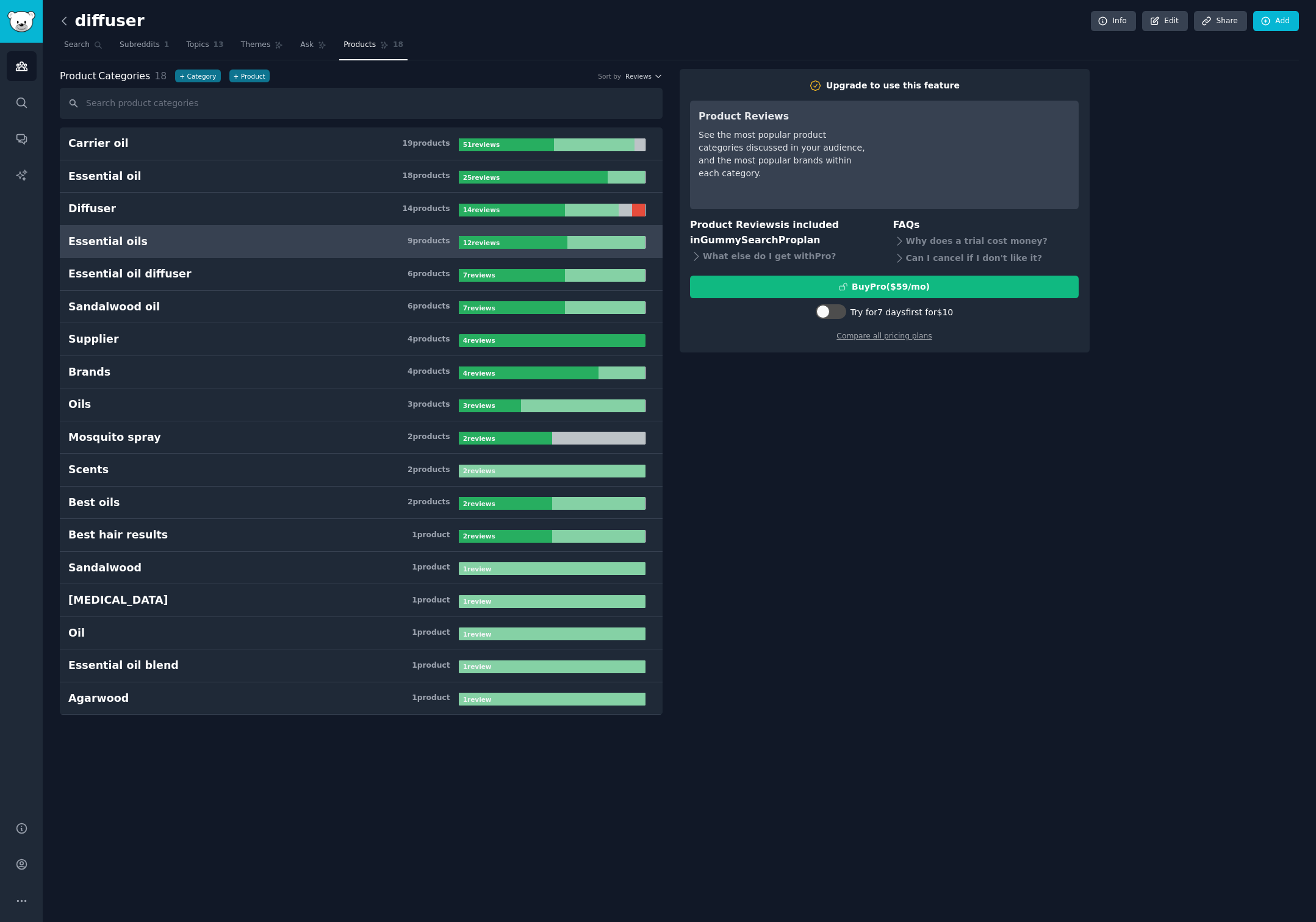
click at [64, 21] on icon at bounding box center [64, 21] width 13 height 13
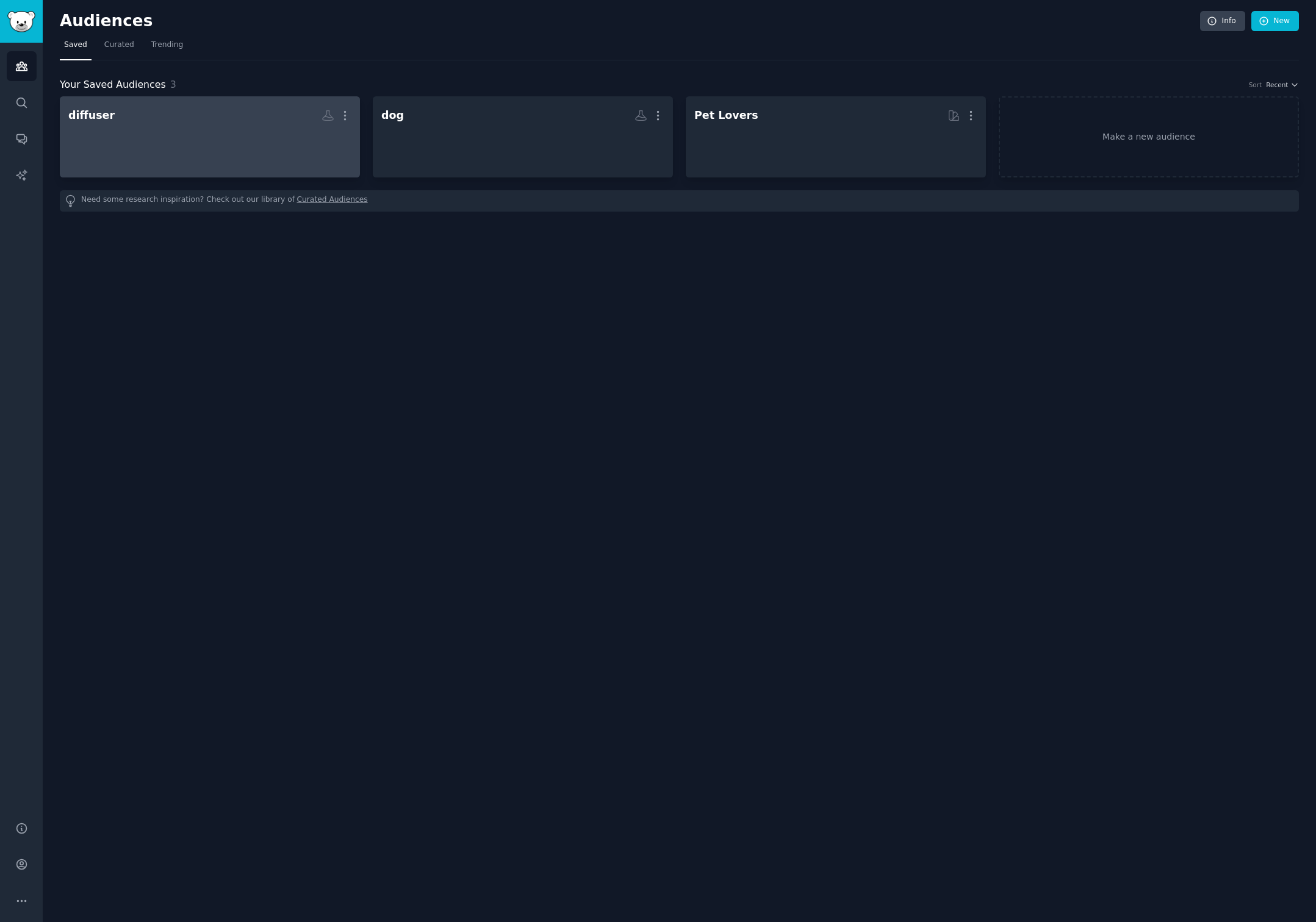
click at [173, 114] on h2 "diffuser More" at bounding box center [210, 115] width 283 height 21
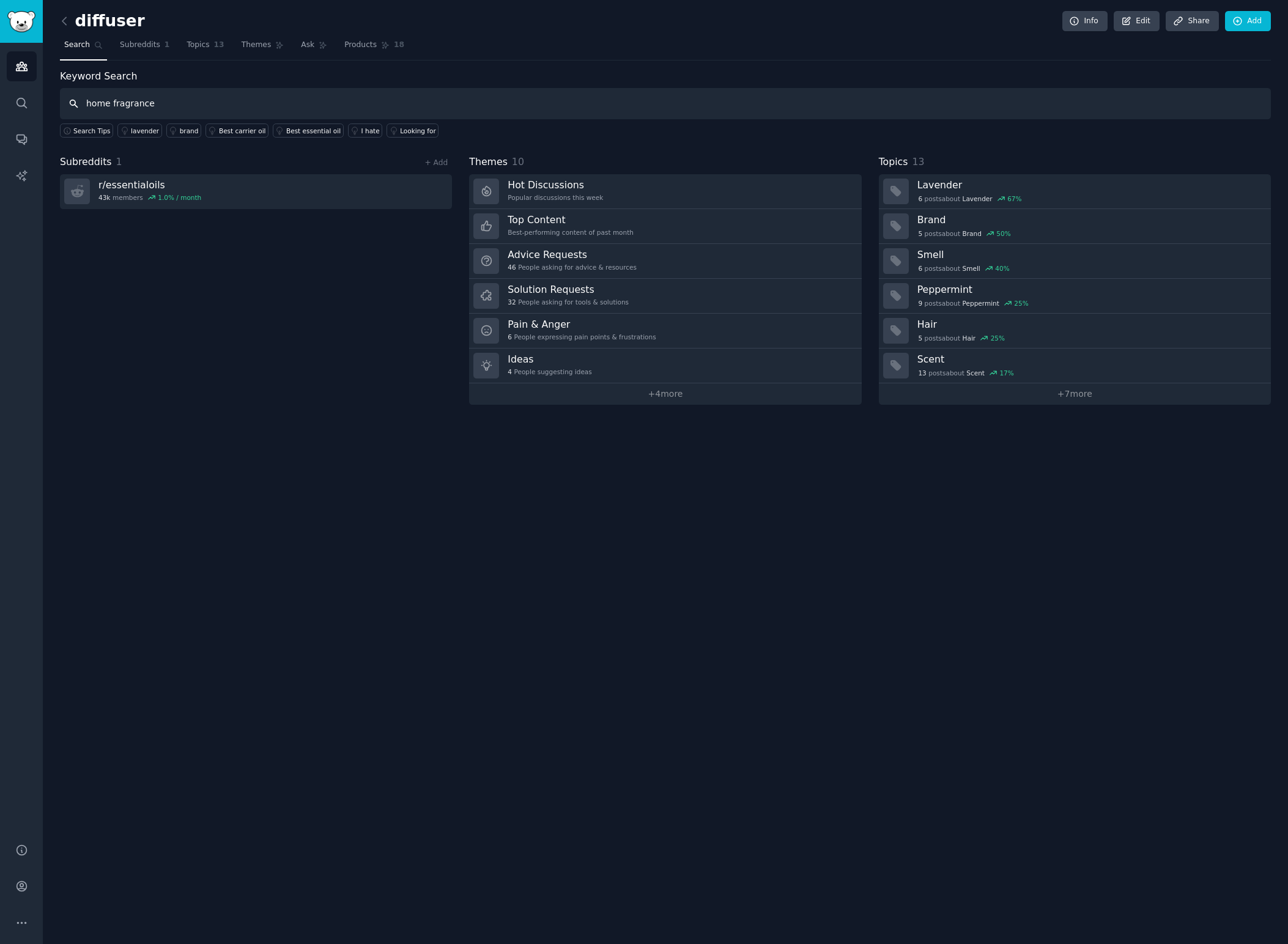
type input "home fragrance"
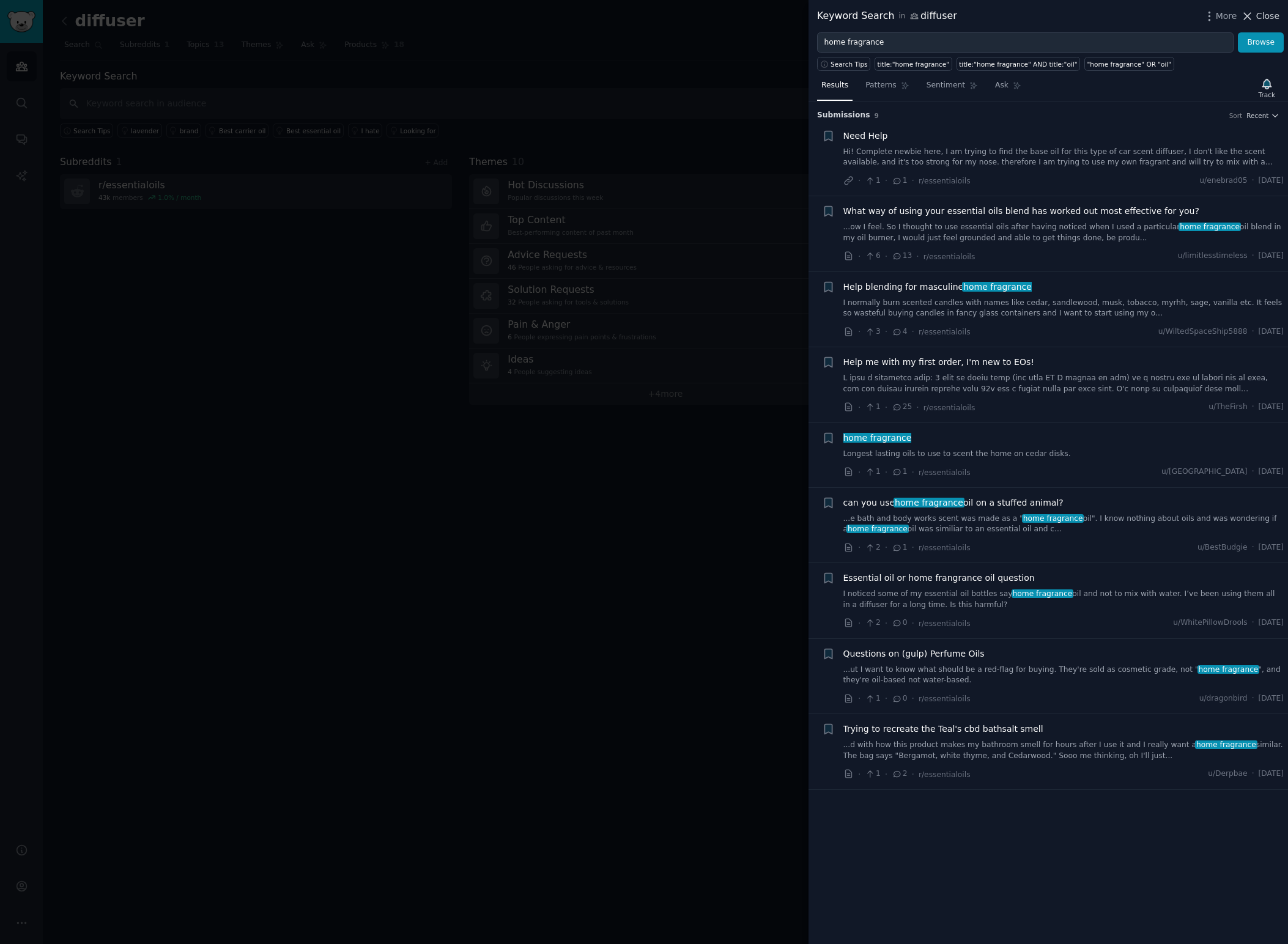
click at [1265, 17] on span "Close" at bounding box center [1268, 16] width 23 height 13
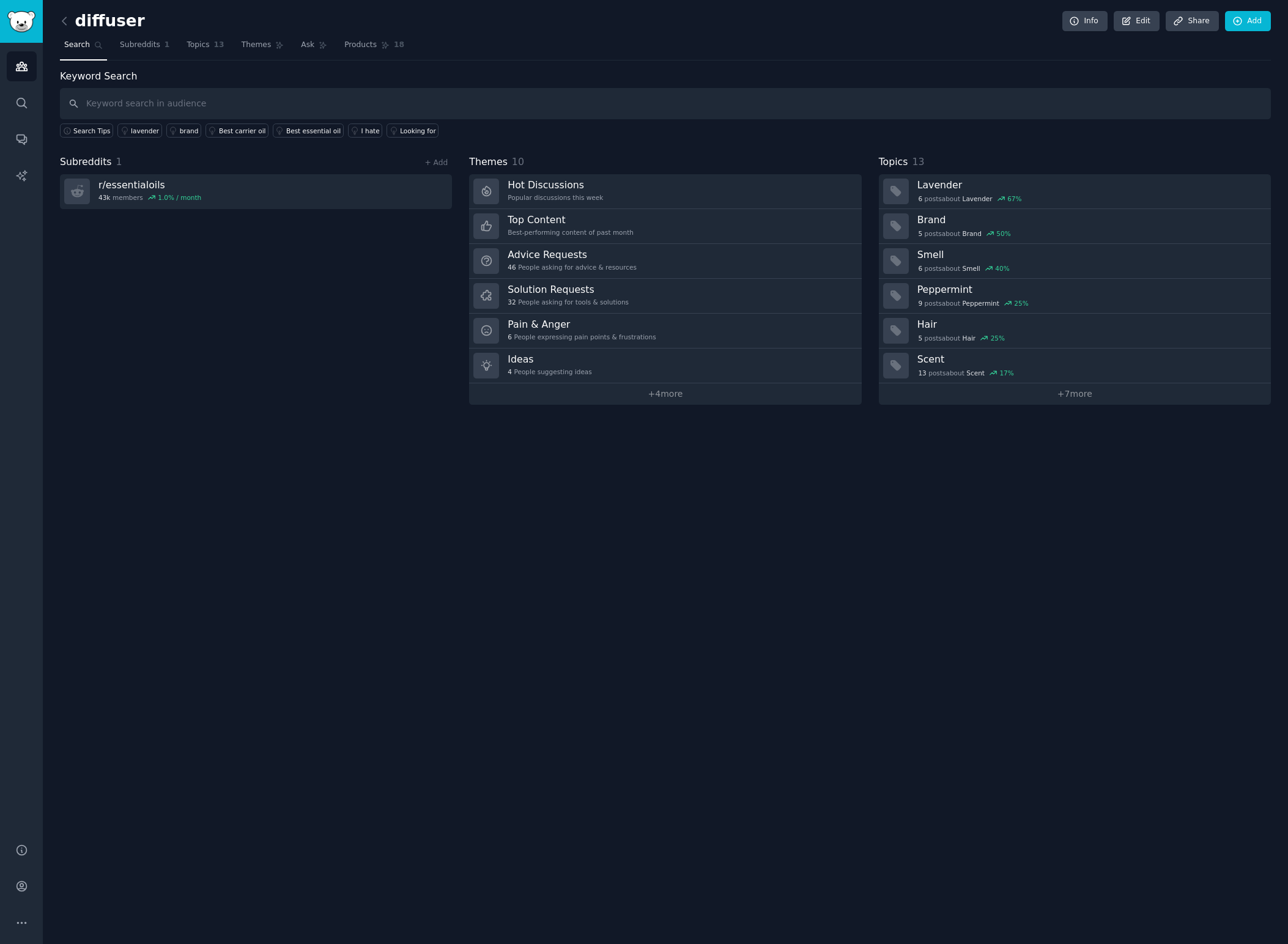
drag, startPoint x: 329, startPoint y: 343, endPoint x: 235, endPoint y: 247, distance: 134.4
click at [329, 343] on div "Subreddits 1 + Add r/ essentialoils 43k members 1.0 % / month" at bounding box center [255, 279] width 392 height 250
click at [62, 20] on icon at bounding box center [65, 21] width 13 height 13
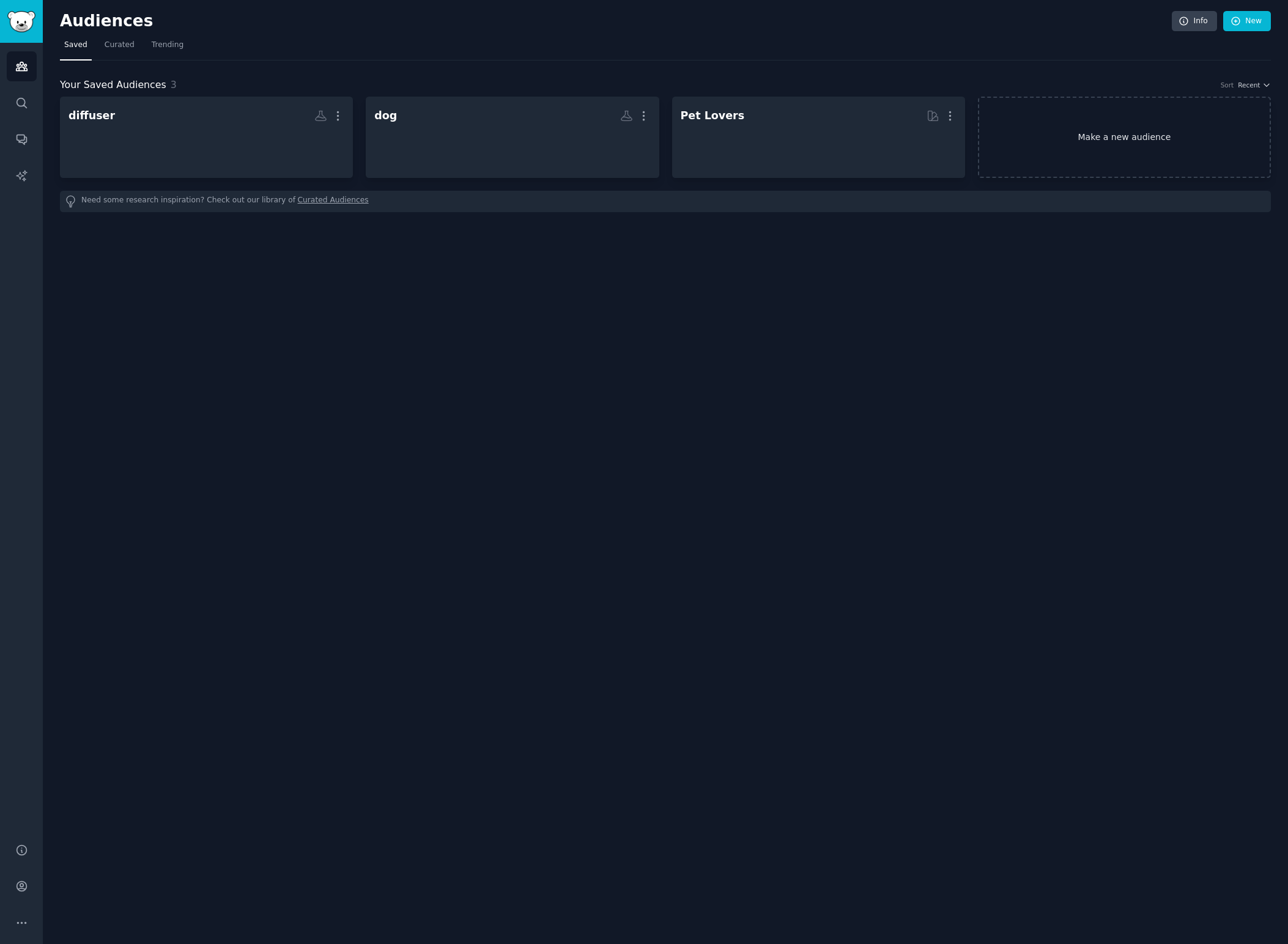
click at [1068, 123] on link "Make a new audience" at bounding box center [1125, 137] width 293 height 81
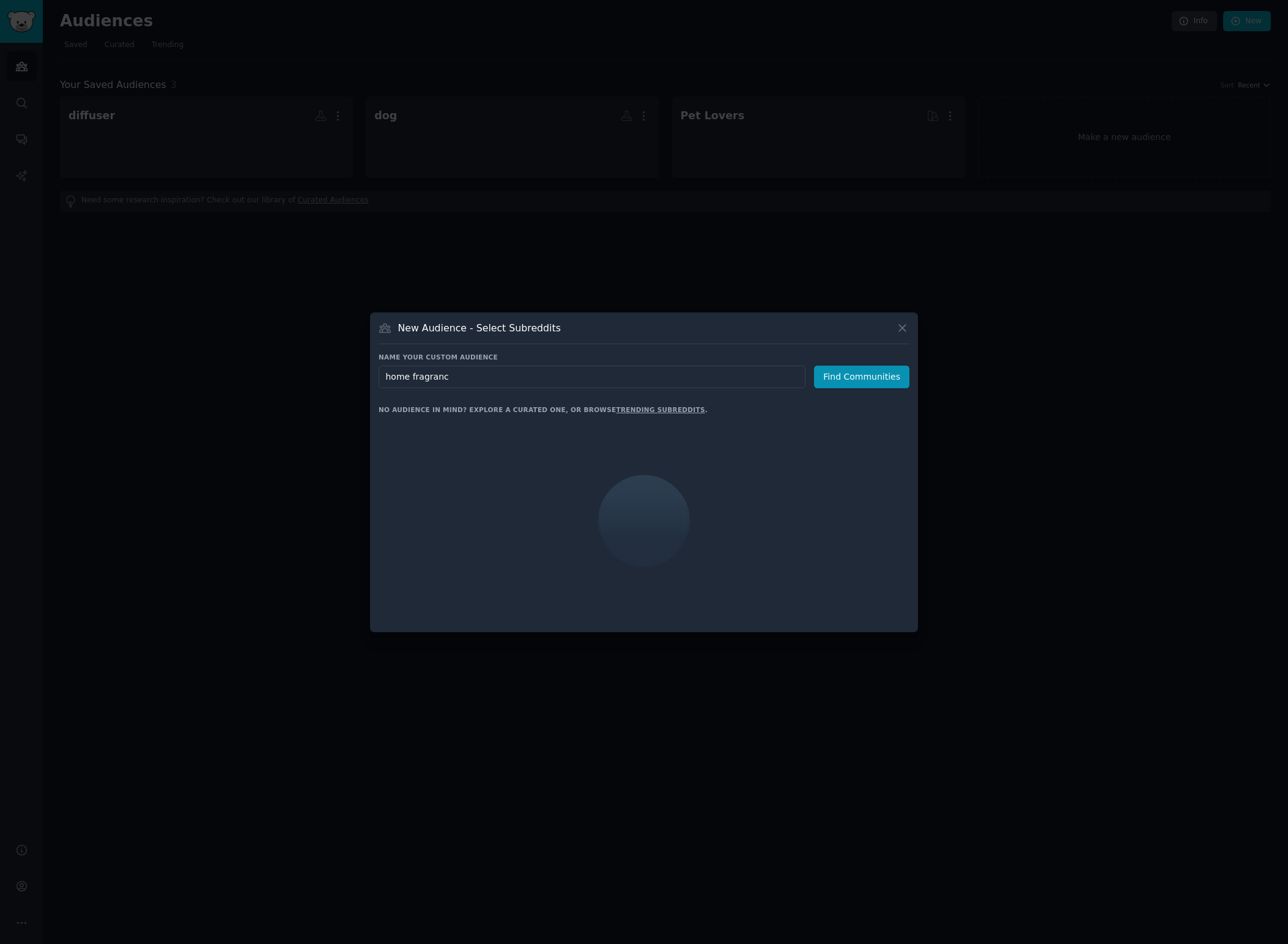
type input "home fragrance"
click at [864, 377] on button "Find Communities" at bounding box center [862, 377] width 95 height 23
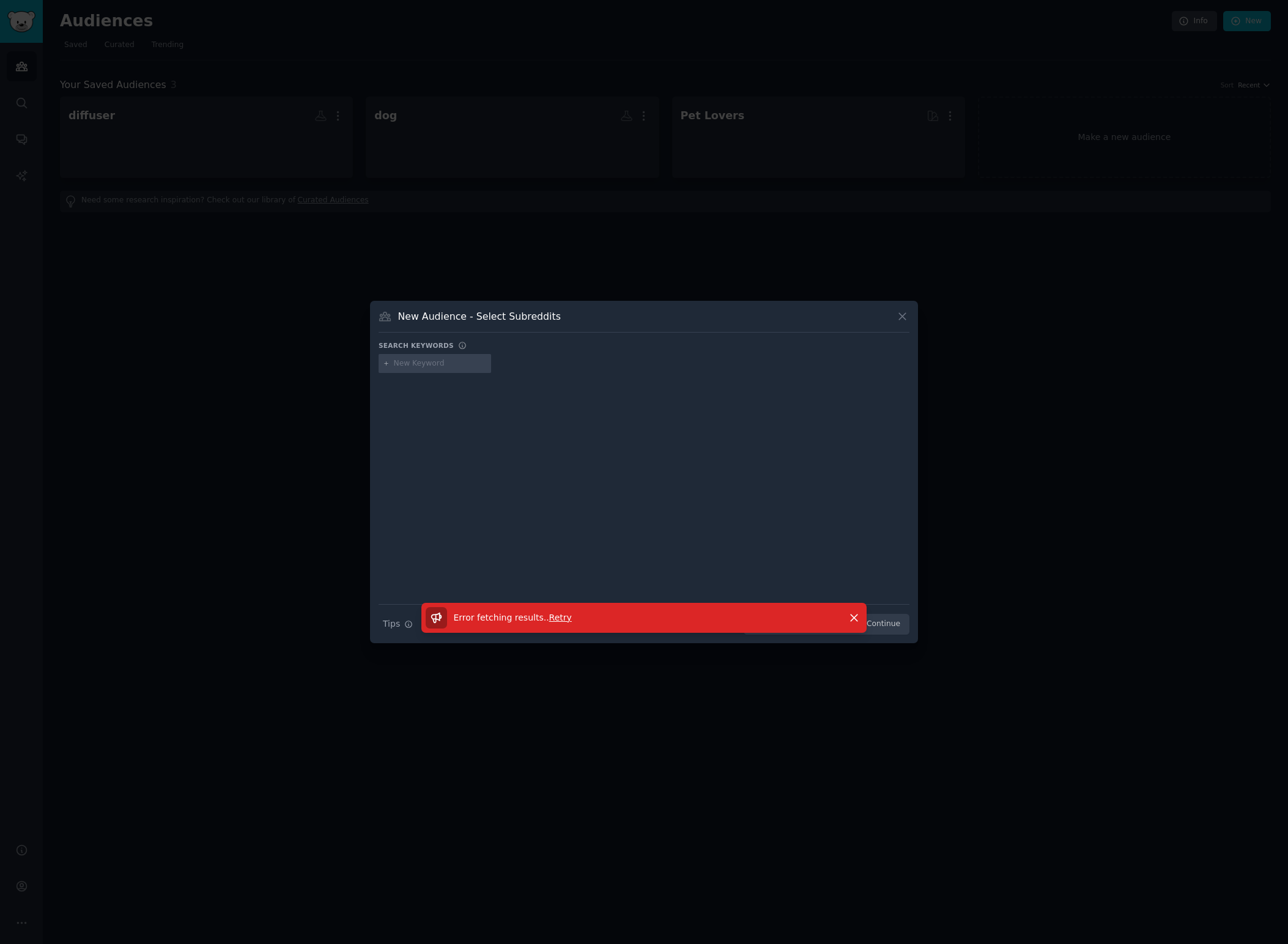
click at [901, 317] on icon at bounding box center [903, 316] width 13 height 13
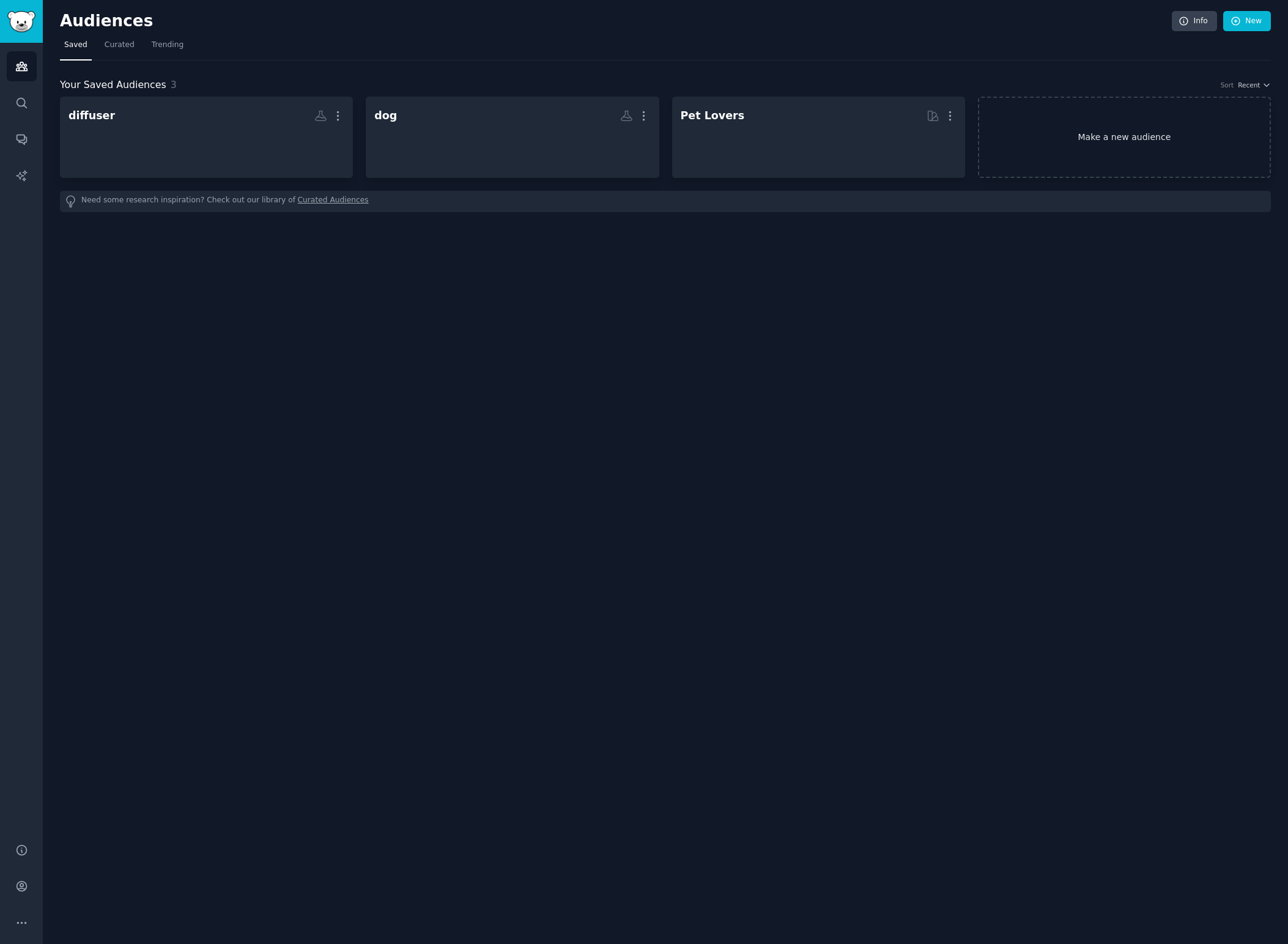
click at [1066, 138] on link "Make a new audience" at bounding box center [1125, 137] width 293 height 81
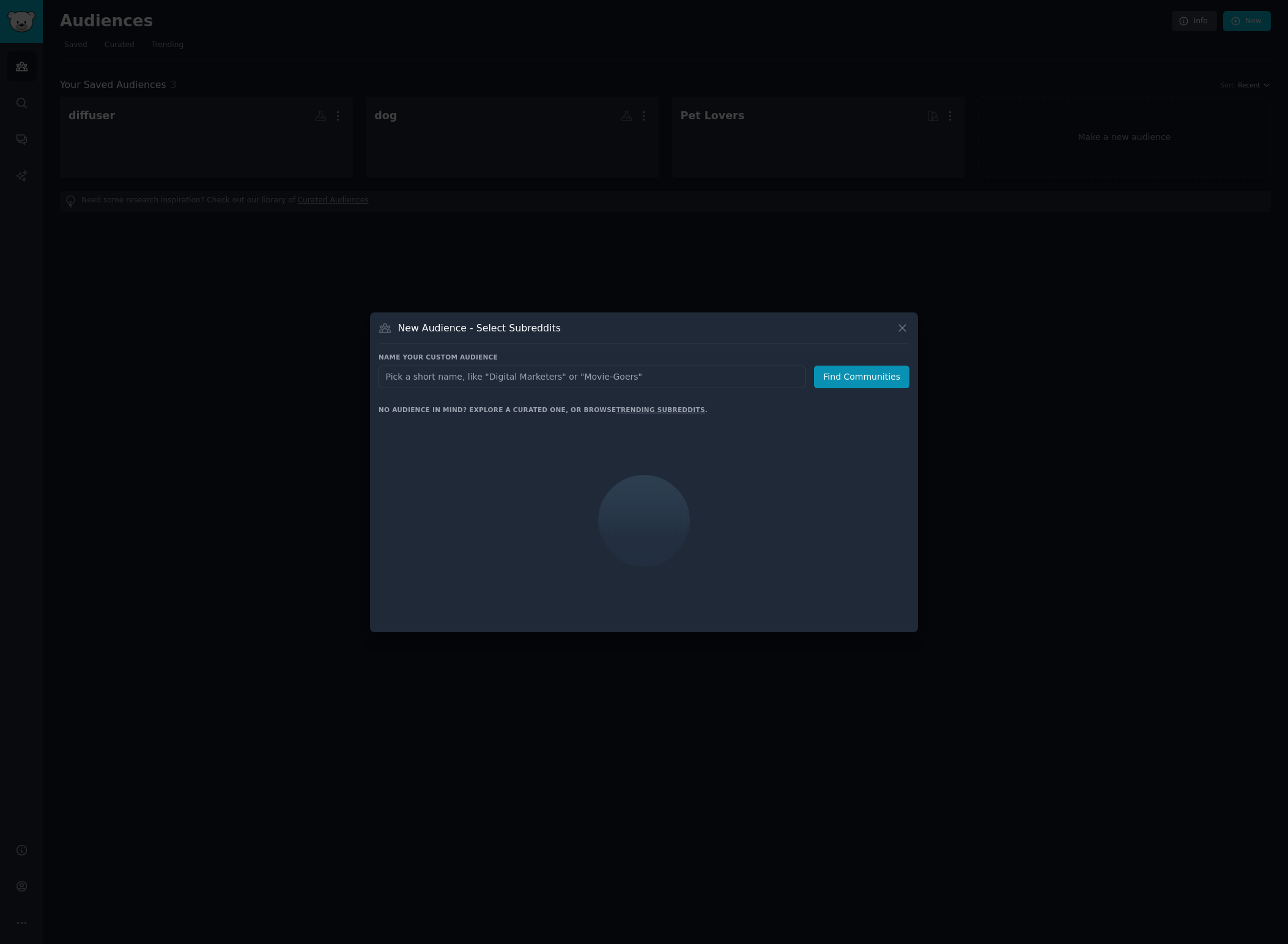
click at [439, 377] on input "text" at bounding box center [592, 377] width 427 height 23
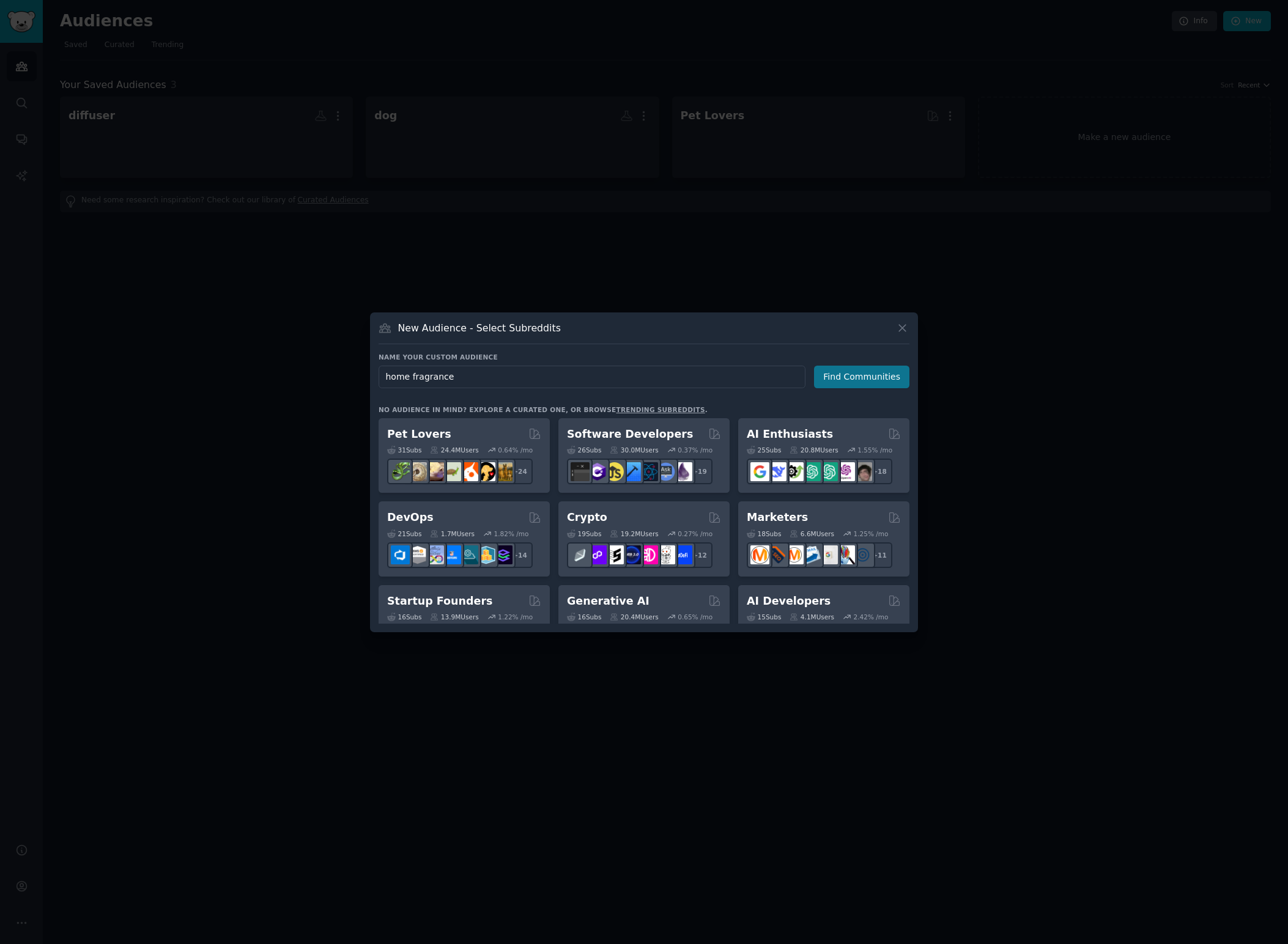
type input "home fragrance"
click at [851, 381] on button "Find Communities" at bounding box center [862, 377] width 95 height 23
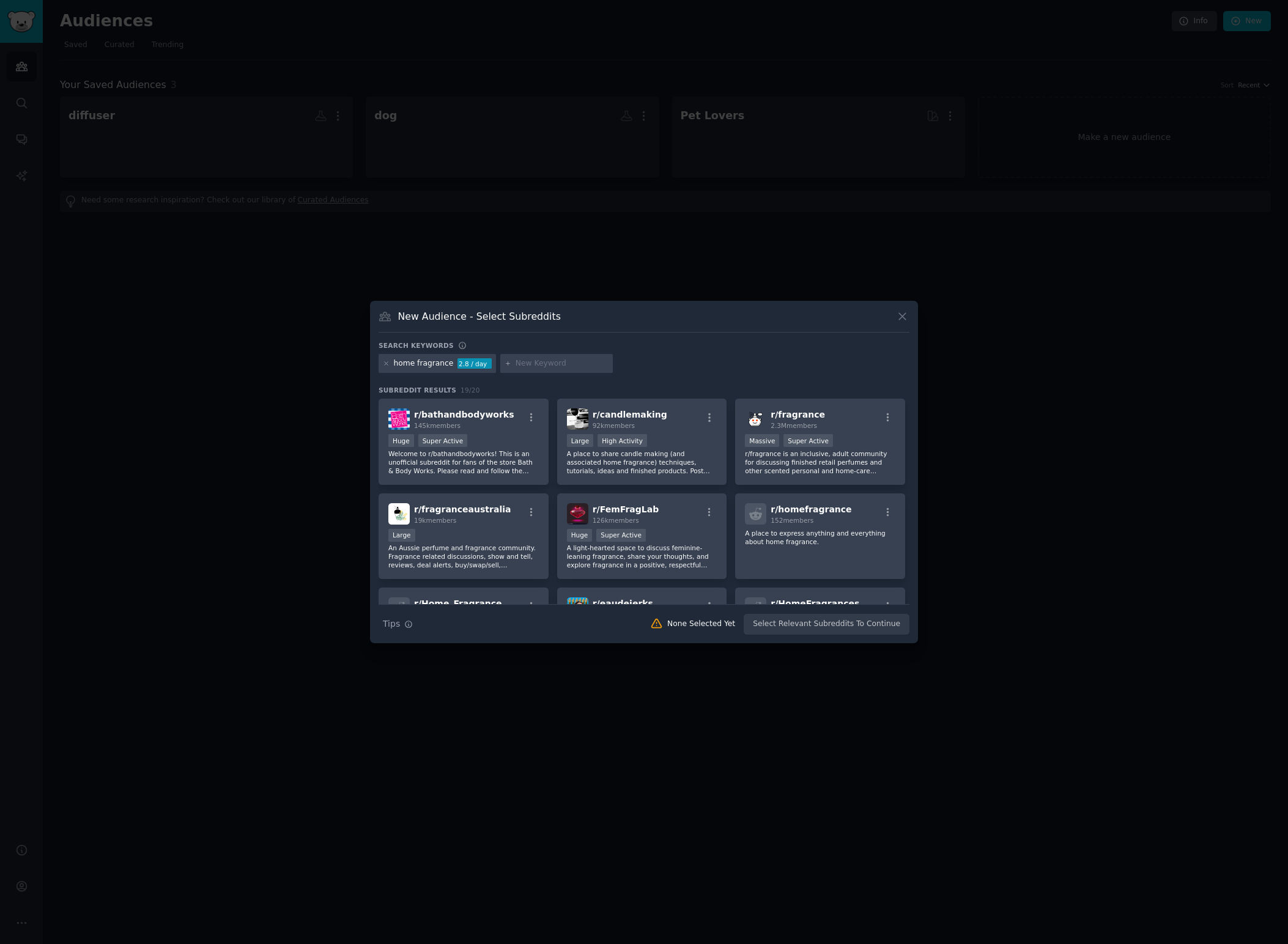
click at [436, 365] on div "home fragrance" at bounding box center [424, 364] width 60 height 11
drag, startPoint x: 447, startPoint y: 362, endPoint x: 374, endPoint y: 345, distance: 75.0
click at [374, 345] on div "New Audience - Select Subreddits Search keywords Try a 2-4 keywords your audien…" at bounding box center [643, 472] width 548 height 343
click at [422, 364] on div "home fragrance" at bounding box center [424, 364] width 60 height 11
click at [462, 321] on h3 "New Audience - Select Subreddits" at bounding box center [479, 316] width 162 height 13
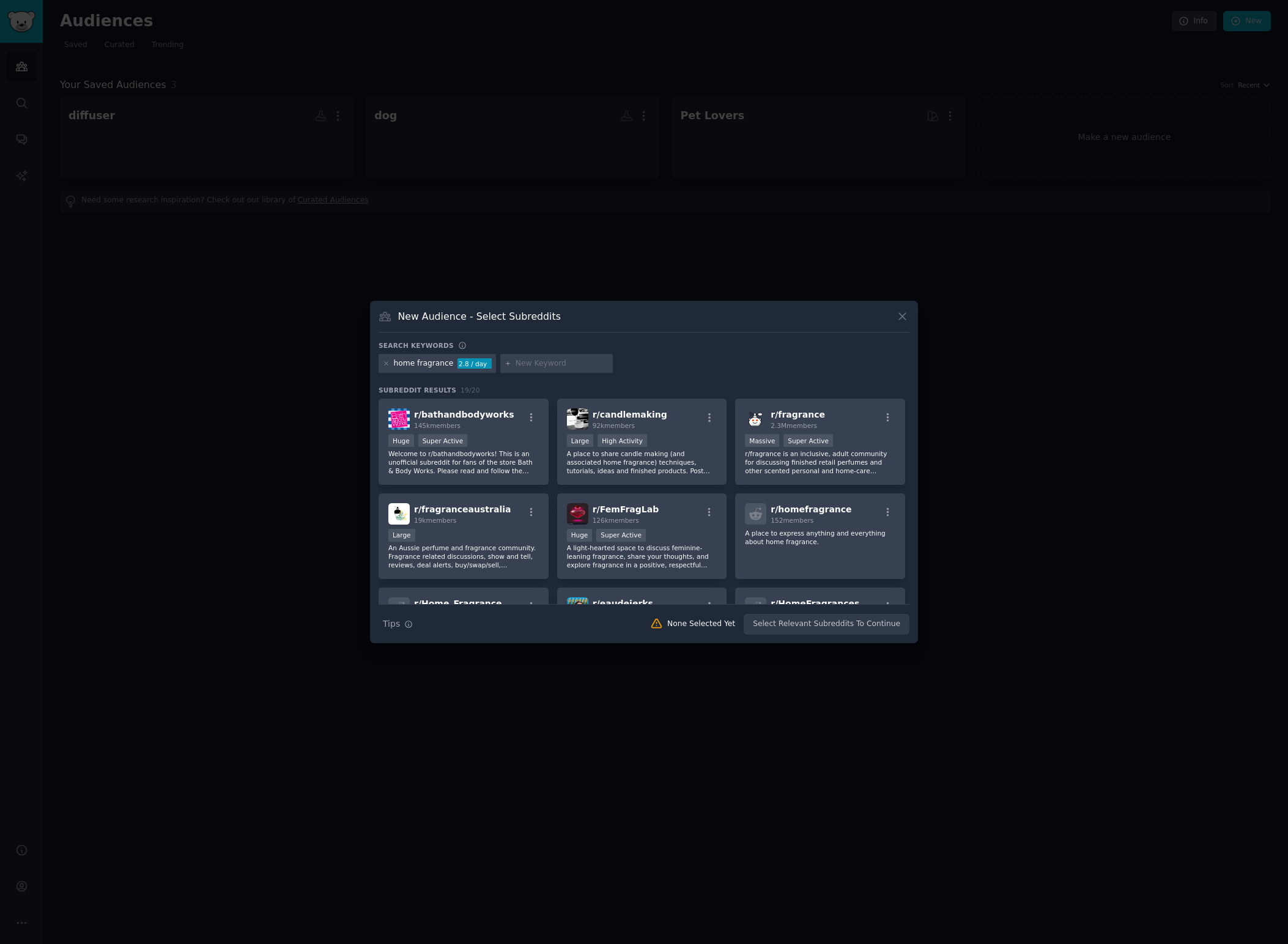
drag, startPoint x: 907, startPoint y: 310, endPoint x: 572, endPoint y: 273, distance: 337.0
click at [572, 273] on div "​ New Audience - Select Subreddits Search keywords Try a 2-4 keywords your audi…" at bounding box center [643, 472] width 1279 height 944
click at [430, 365] on div "home fragrance" at bounding box center [424, 364] width 60 height 11
click at [389, 363] on icon at bounding box center [386, 363] width 7 height 7
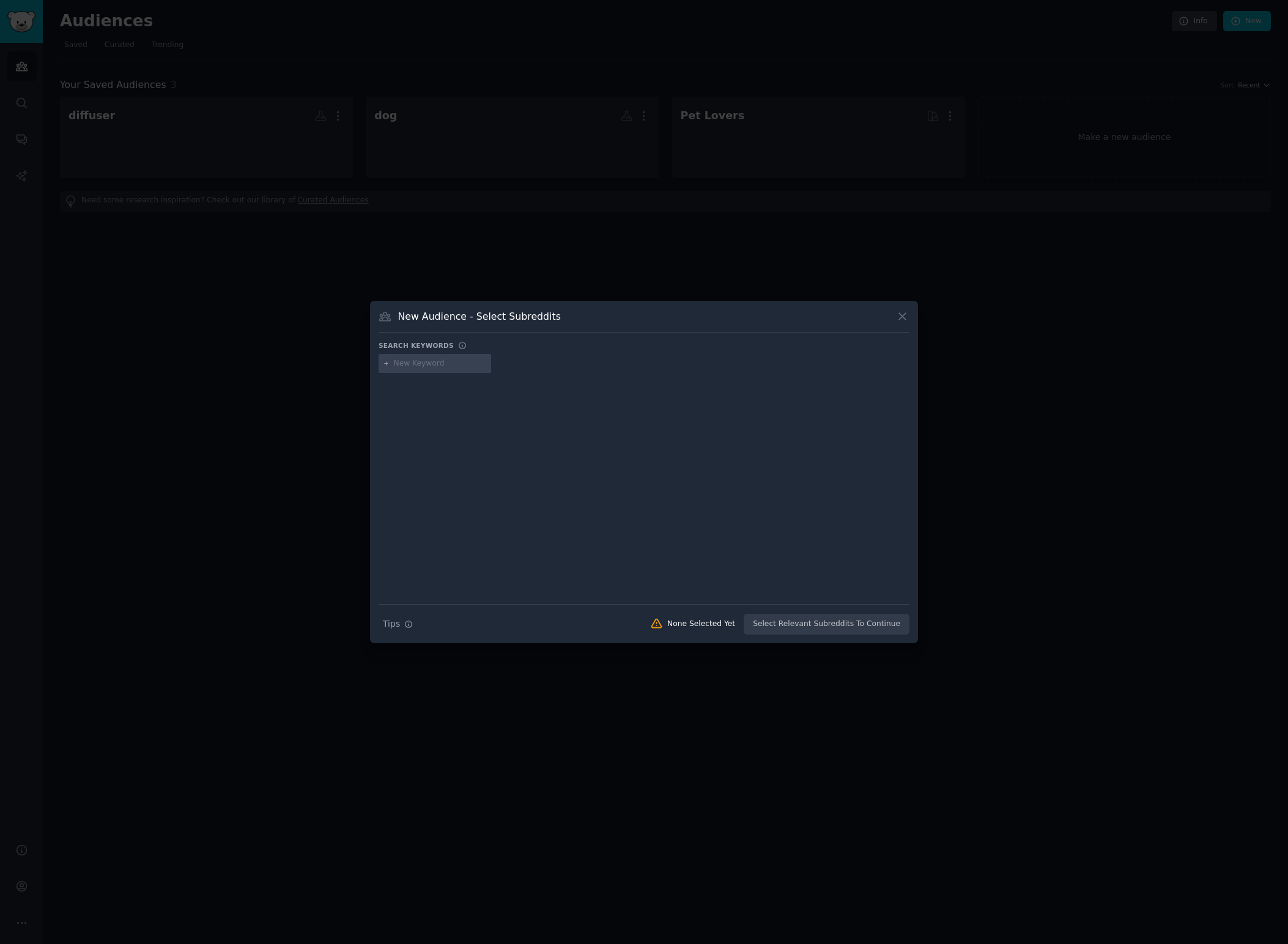
click at [409, 370] on div at bounding box center [434, 363] width 113 height 20
click at [411, 363] on input "text" at bounding box center [441, 364] width 93 height 11
click at [417, 363] on input "aroma therapy diffuser" at bounding box center [441, 364] width 93 height 11
drag, startPoint x: 479, startPoint y: 362, endPoint x: 445, endPoint y: 362, distance: 34.0
click at [445, 362] on input "aromatherapy diffuser" at bounding box center [441, 364] width 93 height 11
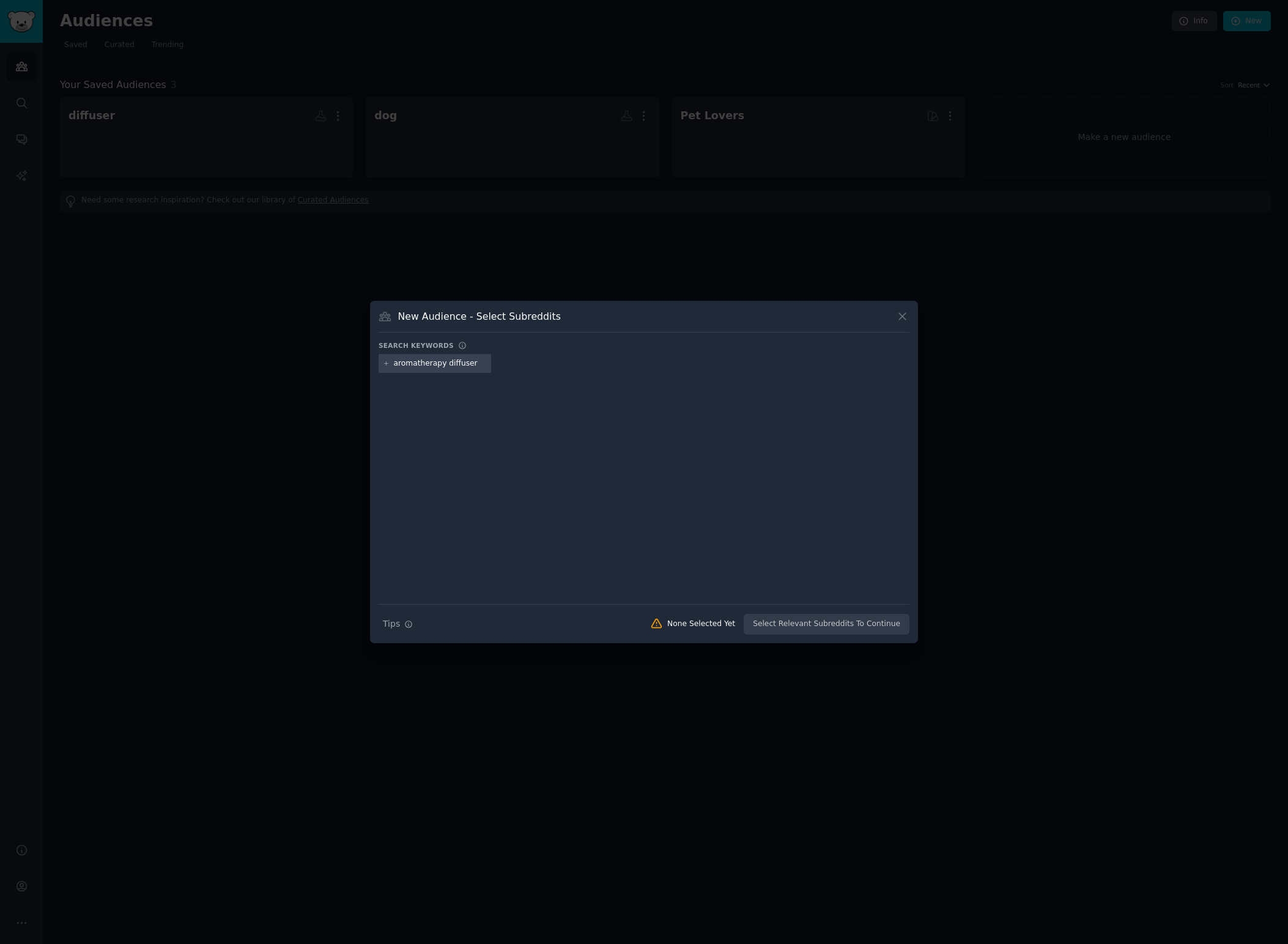
type input "aromatherapy"
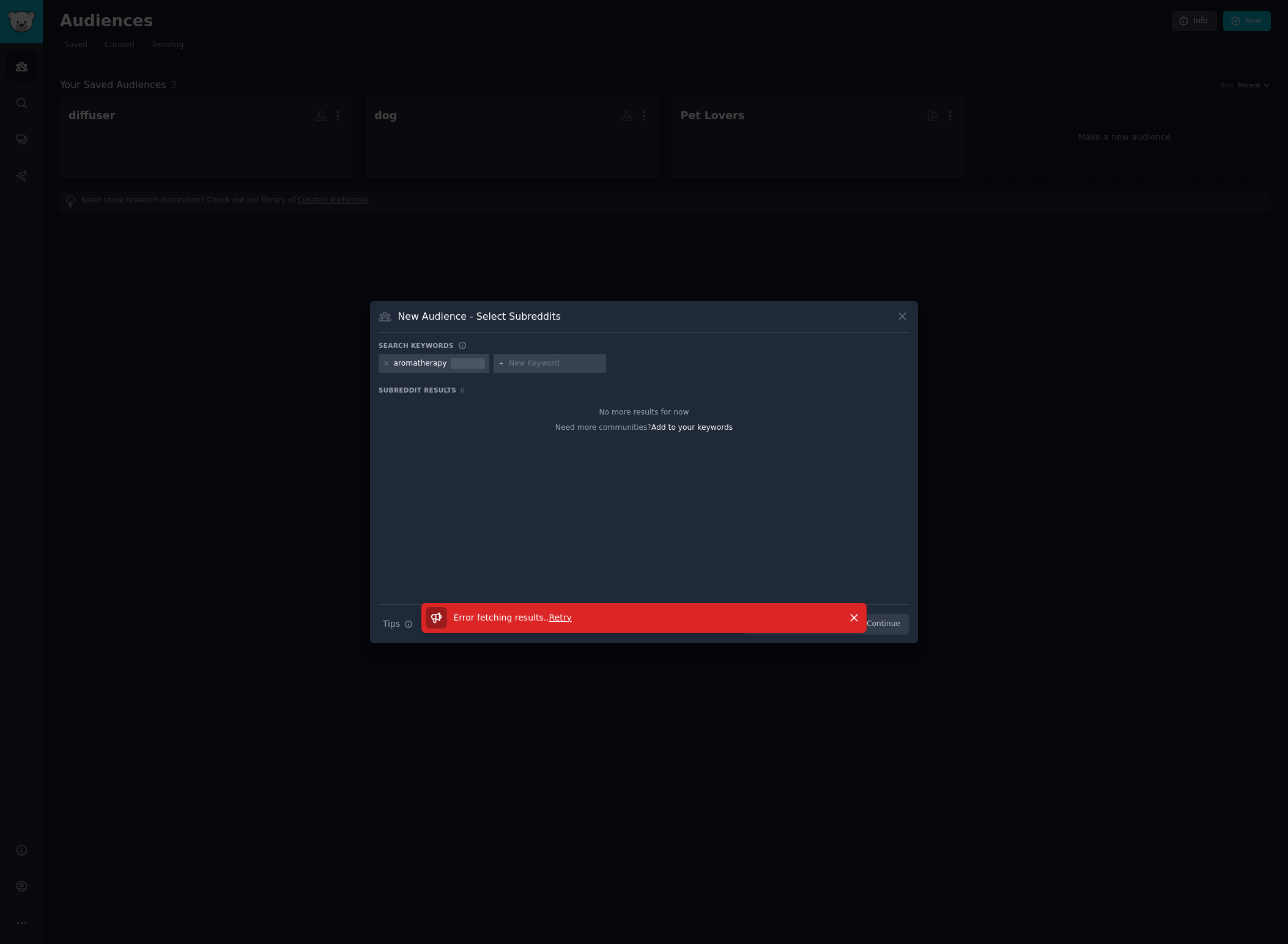
click at [899, 315] on icon at bounding box center [903, 316] width 13 height 13
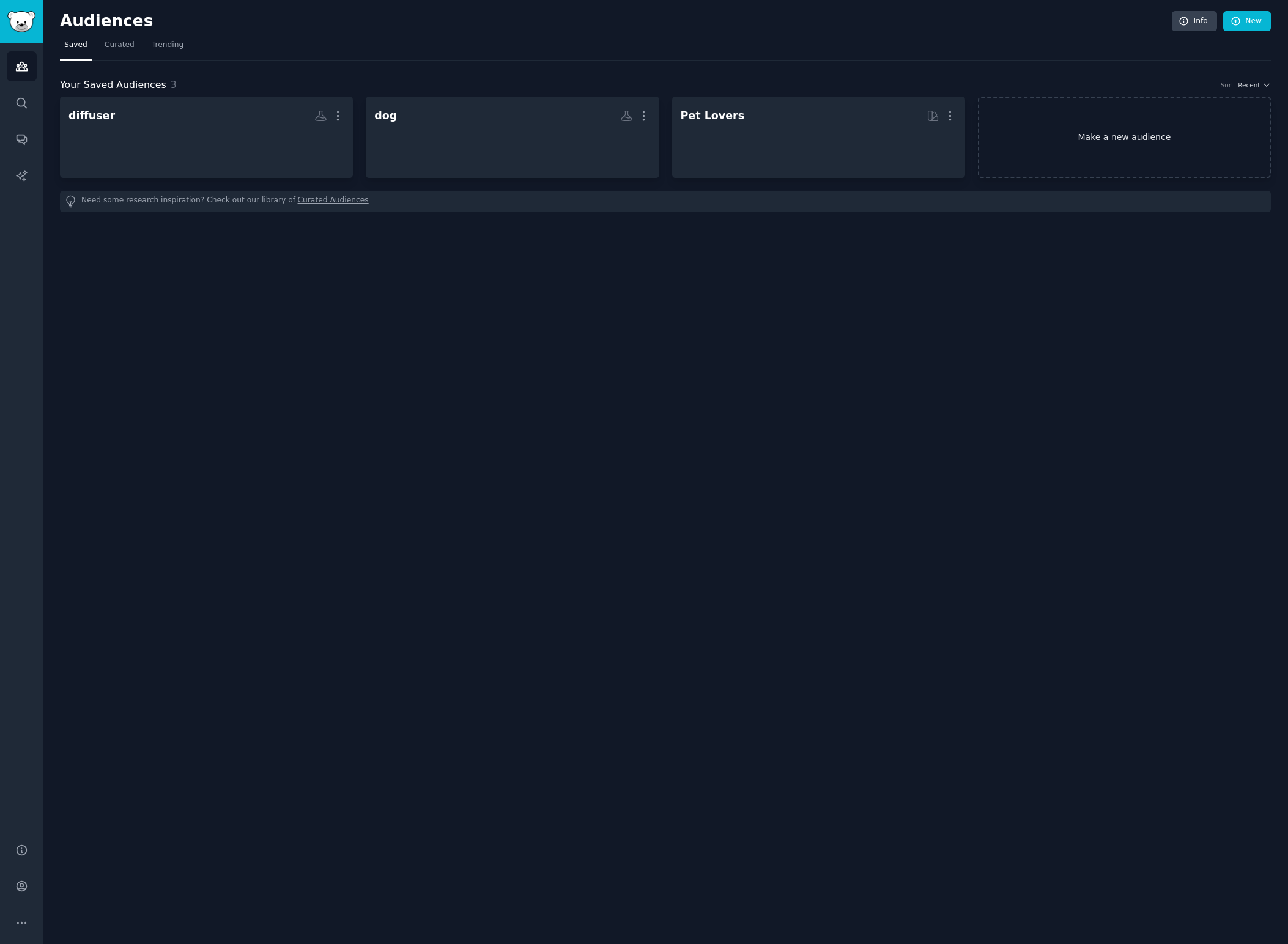
click at [1037, 134] on link "Make a new audience" at bounding box center [1125, 137] width 293 height 81
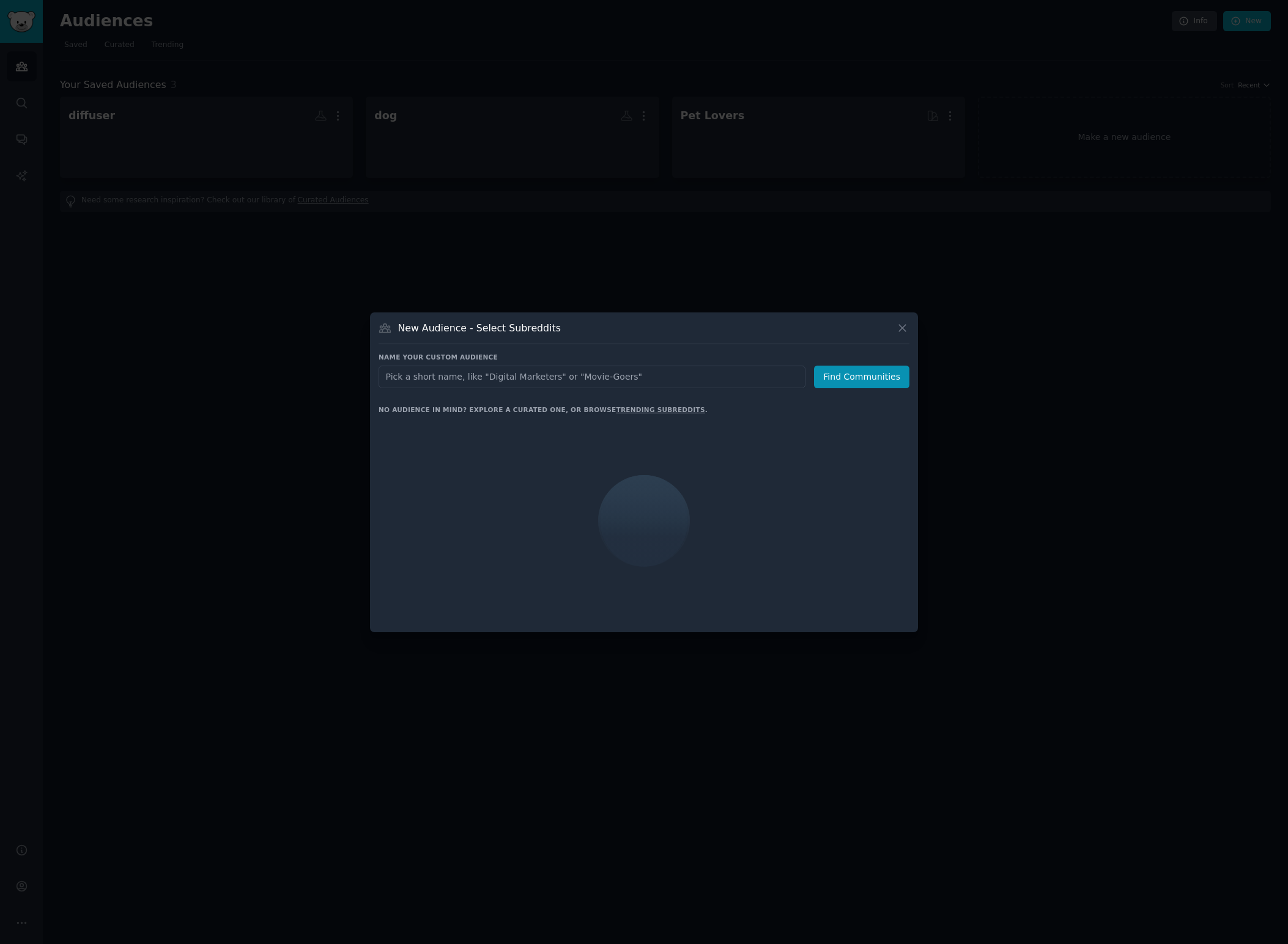
click at [517, 377] on input "text" at bounding box center [592, 377] width 427 height 23
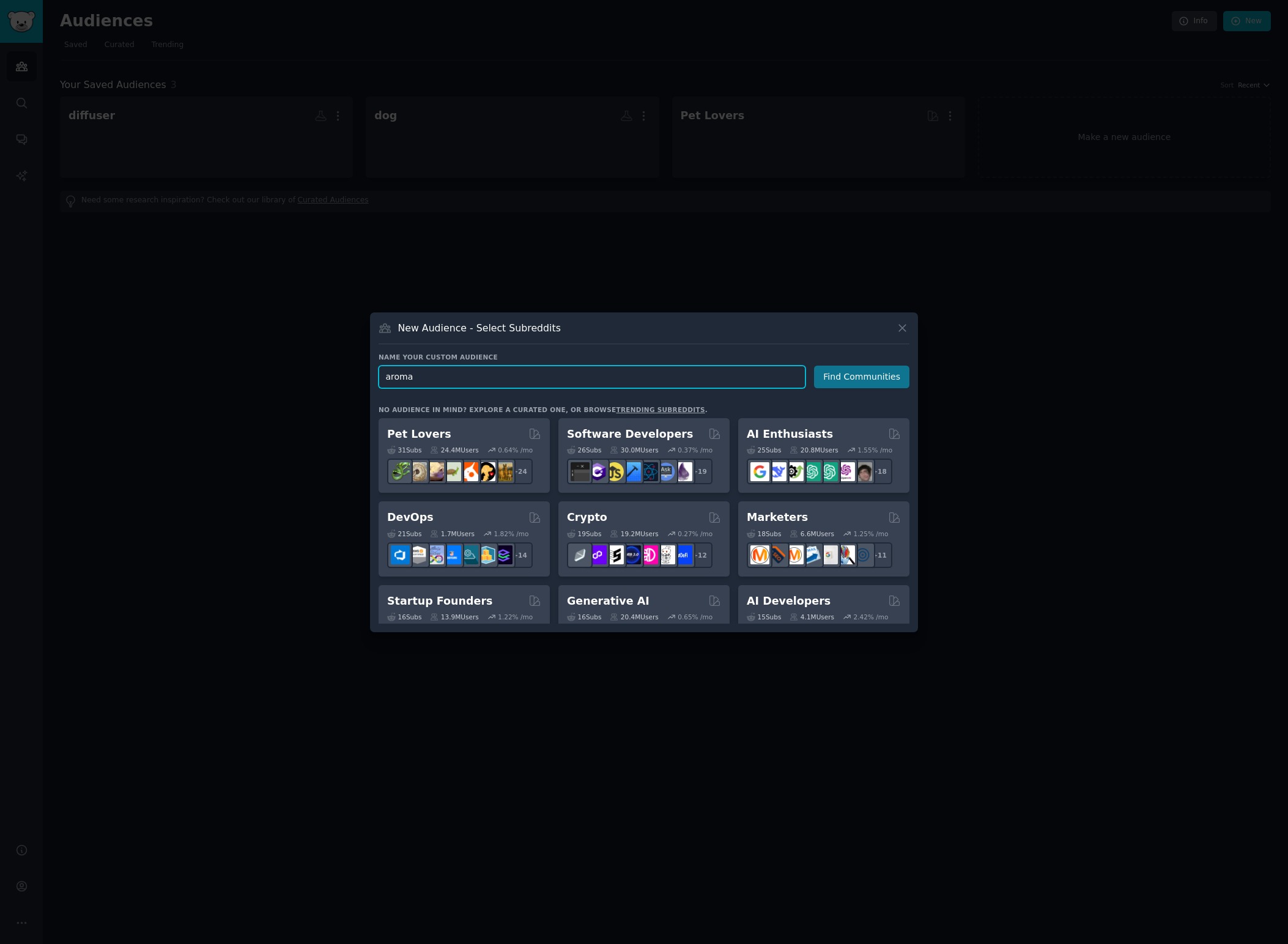
type input "aroma"
click at [877, 374] on button "Find Communities" at bounding box center [862, 377] width 95 height 23
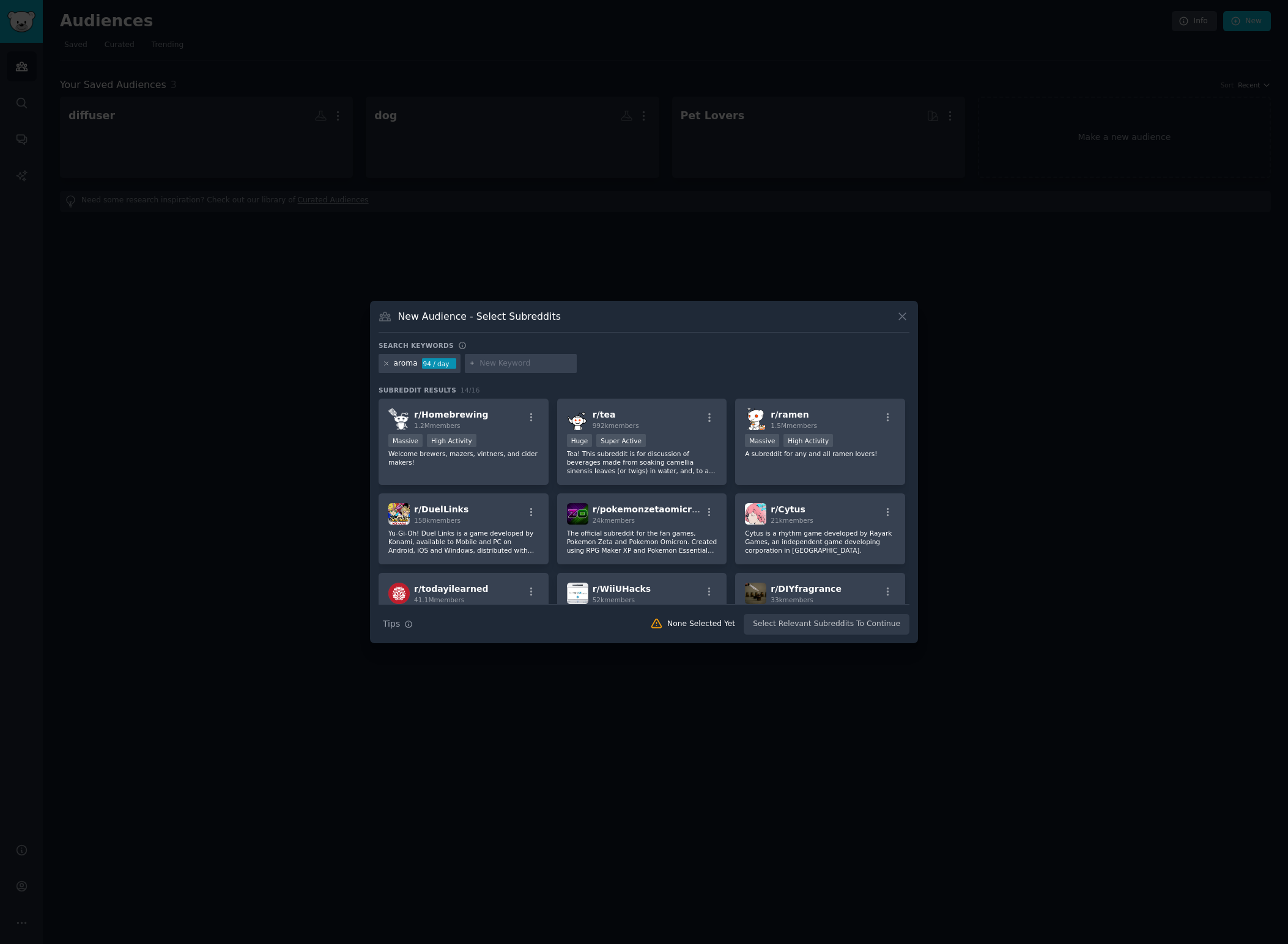
click at [386, 362] on icon at bounding box center [386, 363] width 7 height 7
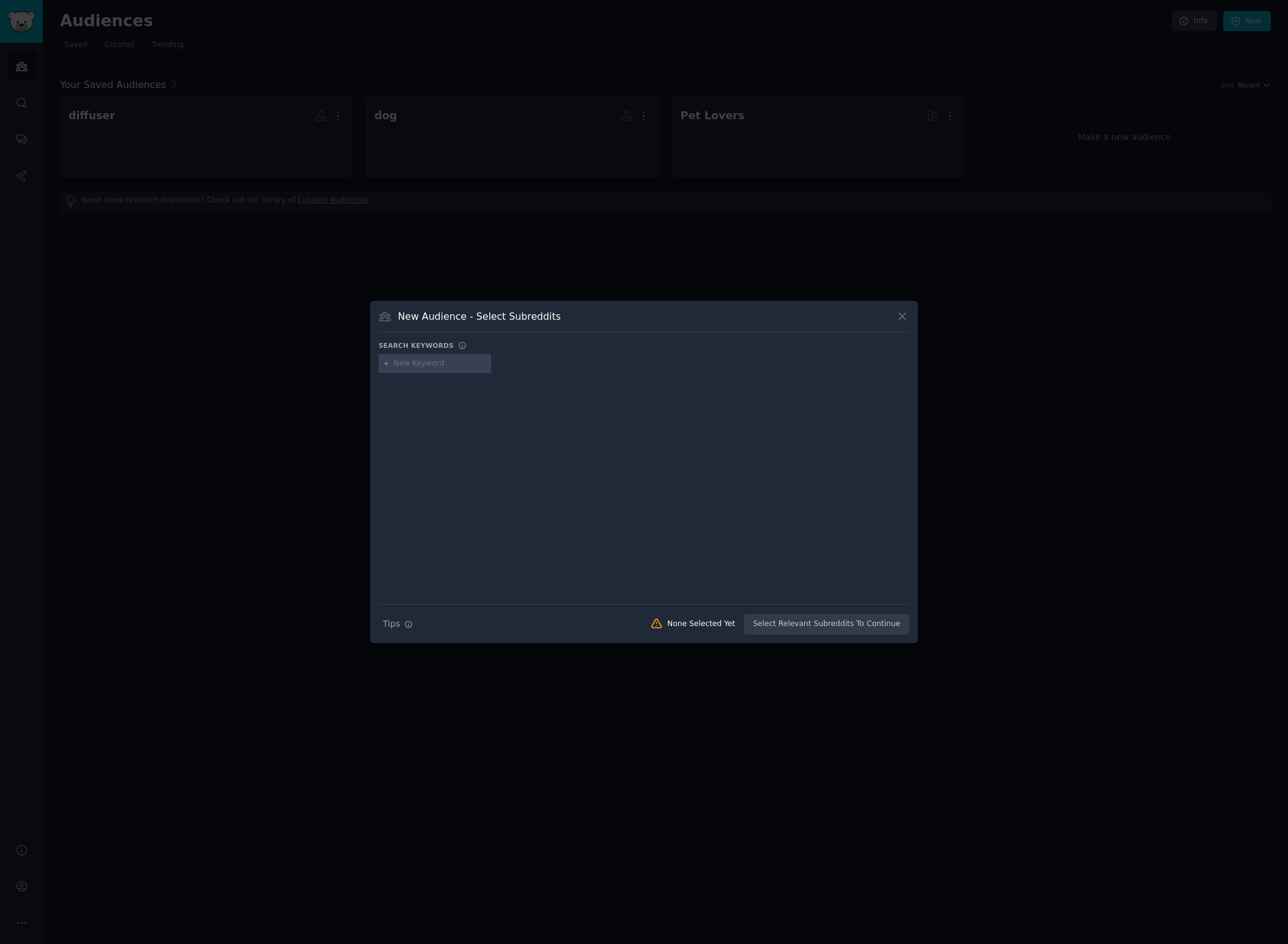
click at [408, 363] on input "text" at bounding box center [441, 364] width 93 height 11
click at [436, 368] on input "text" at bounding box center [441, 364] width 93 height 11
click at [414, 366] on input "text" at bounding box center [441, 364] width 93 height 11
type input "aroma diffuser"
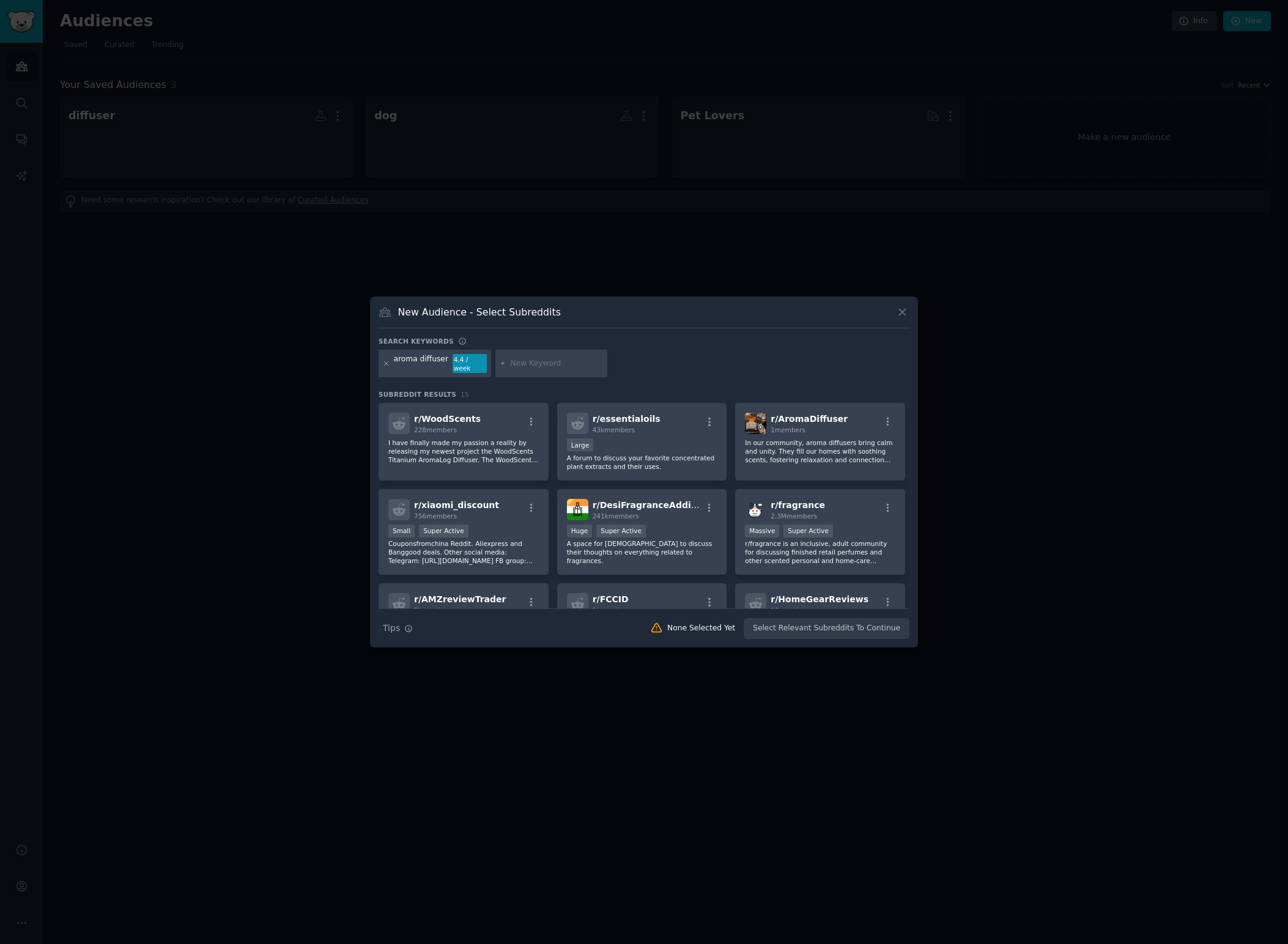
click at [385, 363] on icon at bounding box center [386, 363] width 3 height 3
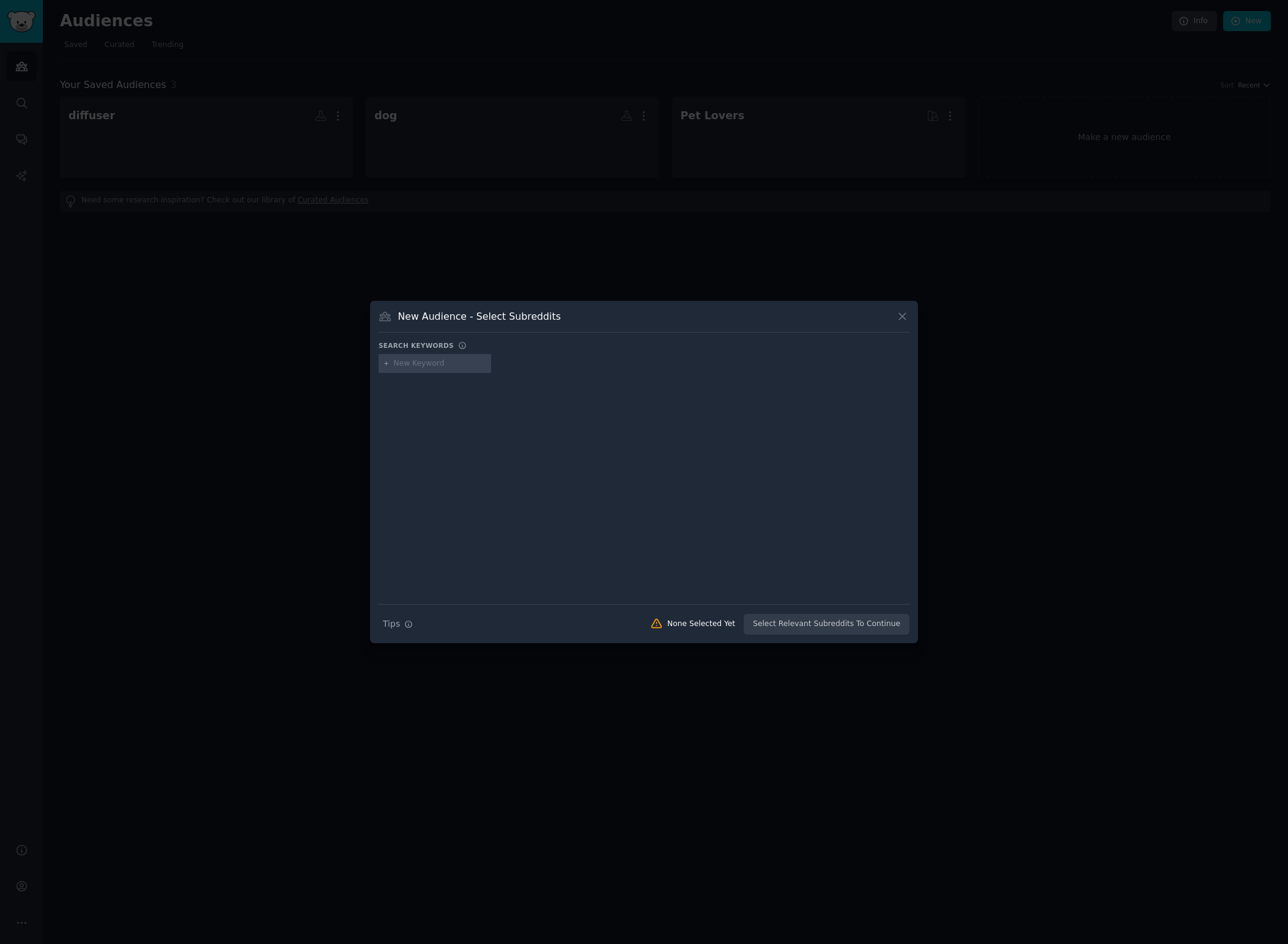
click at [411, 367] on input "text" at bounding box center [441, 364] width 93 height 11
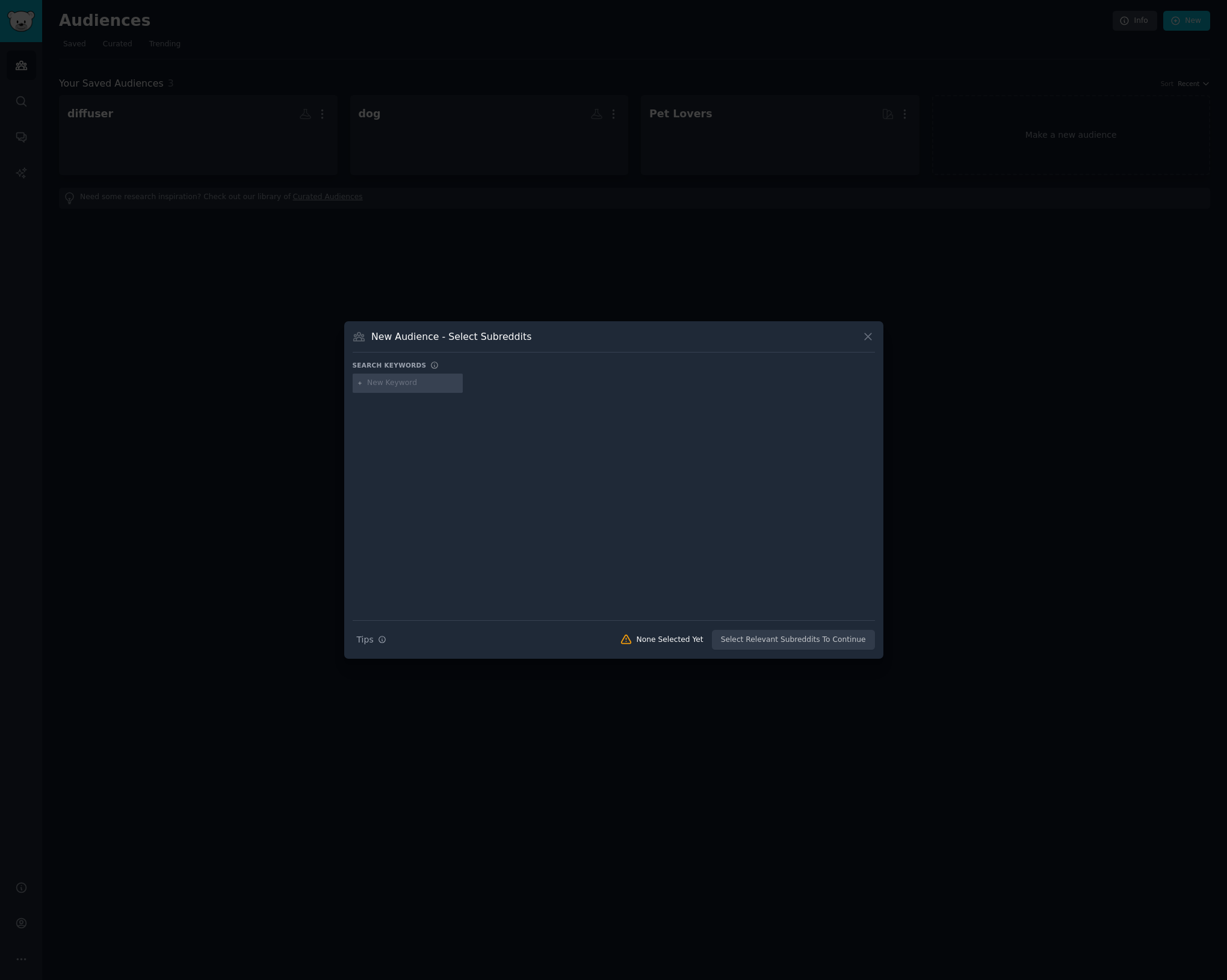
click at [869, 334] on icon at bounding box center [868, 336] width 12 height 12
